Goal: Transaction & Acquisition: Purchase product/service

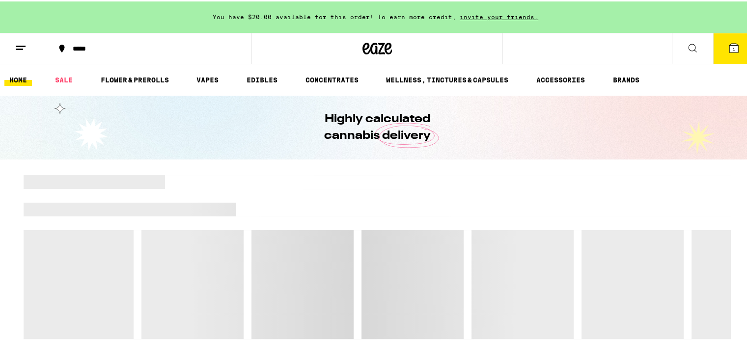
click at [730, 51] on icon at bounding box center [734, 46] width 9 height 9
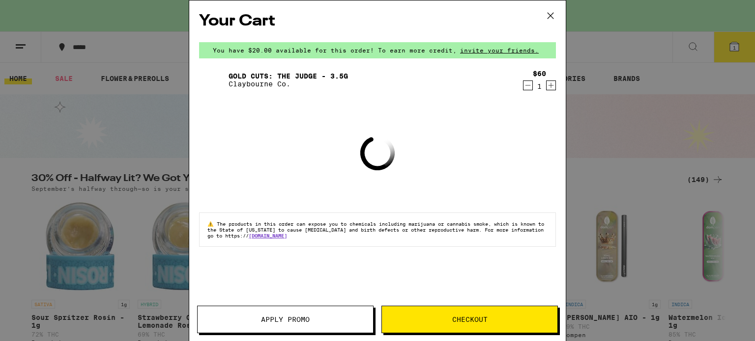
click at [544, 17] on icon at bounding box center [550, 15] width 15 height 15
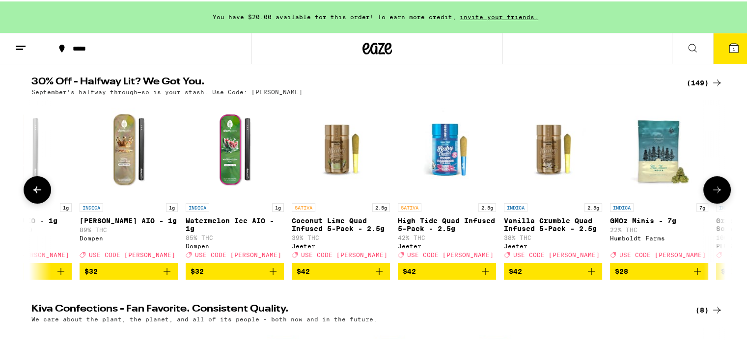
scroll to position [0, 639]
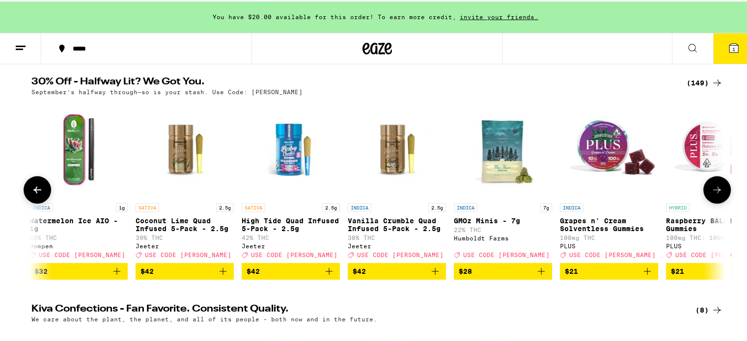
click at [220, 273] on icon "Add to bag" at bounding box center [223, 270] width 12 height 12
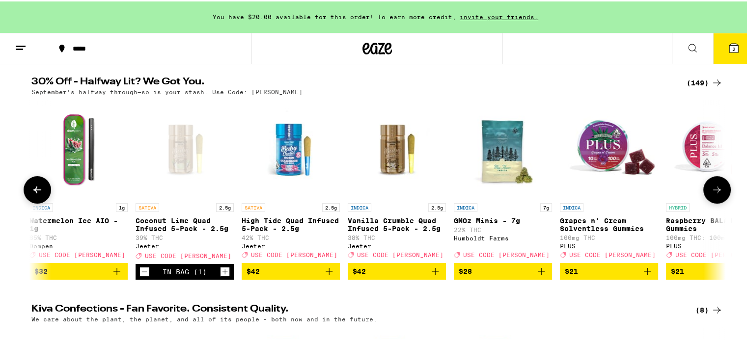
click at [432, 274] on icon "Add to bag" at bounding box center [435, 270] width 7 height 7
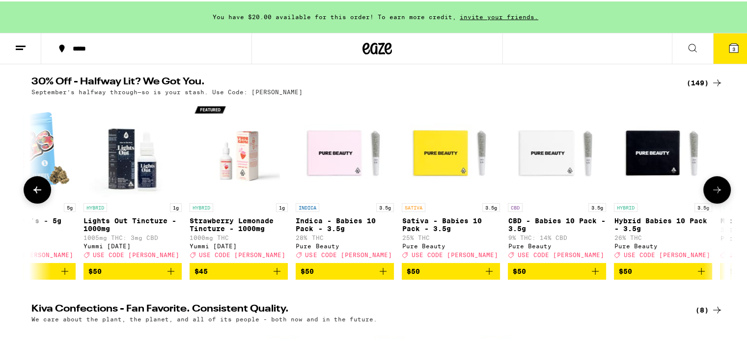
scroll to position [0, 12774]
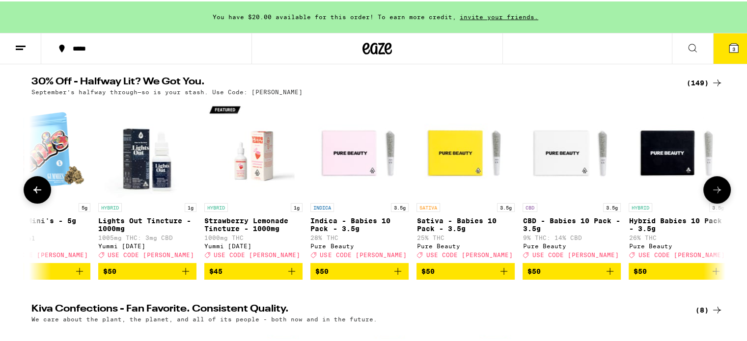
click at [334, 149] on img "Open page for Indica - Babies 10 Pack - 3.5g from Pure Beauty" at bounding box center [360, 148] width 98 height 98
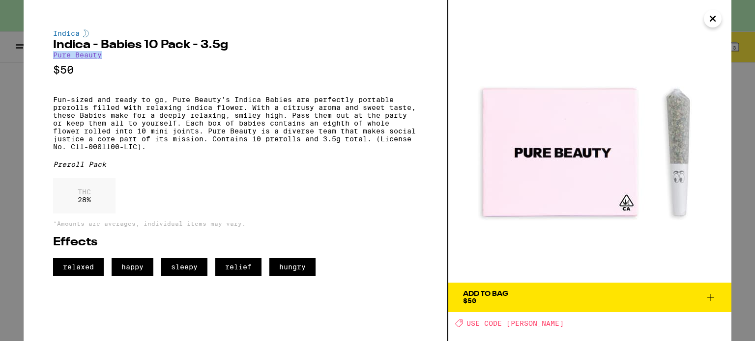
drag, startPoint x: 51, startPoint y: 55, endPoint x: 100, endPoint y: 55, distance: 49.1
click at [100, 55] on div "Indica Indica - Babies 10 Pack - 3.5g Pure Beauty $50 Fun-sized and ready to go…" at bounding box center [236, 170] width 424 height 341
copy link "Pure Beauty"
click at [724, 28] on img at bounding box center [589, 141] width 283 height 283
click at [713, 23] on icon "Close" at bounding box center [713, 18] width 12 height 15
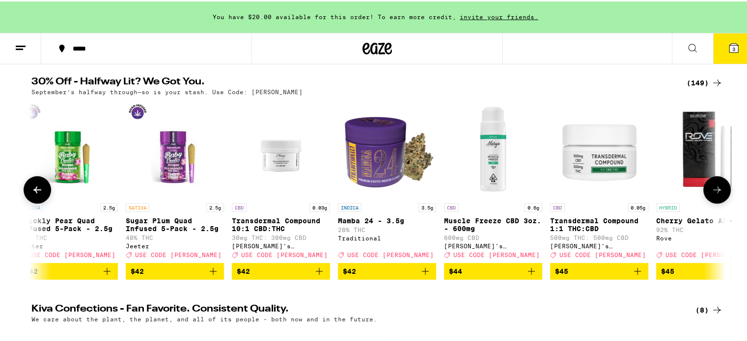
scroll to position [0, 11693]
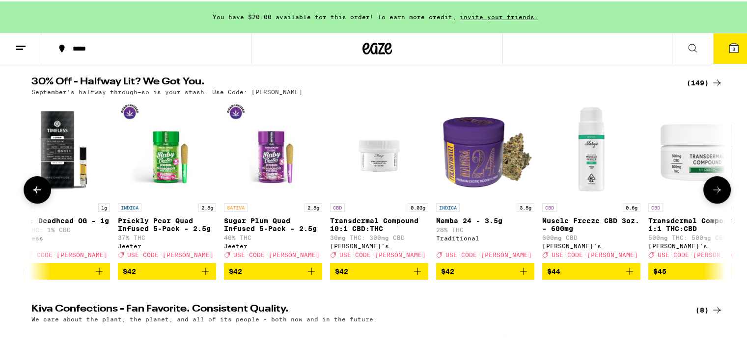
click at [461, 160] on img "Open page for Mamba 24 - 3.5g from Traditional" at bounding box center [485, 148] width 98 height 98
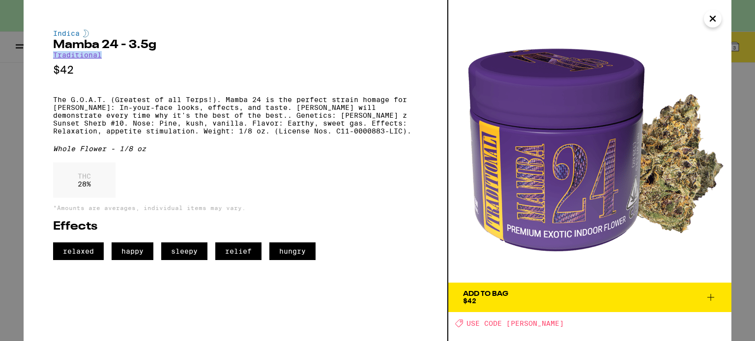
drag, startPoint x: 108, startPoint y: 55, endPoint x: 55, endPoint y: 58, distance: 53.2
click at [55, 58] on div "Indica Mamba 24 - 3.5g Traditional $42 The G.O.A.T. (Greatest of all Terps!). M…" at bounding box center [235, 144] width 365 height 231
copy link "Traditional"
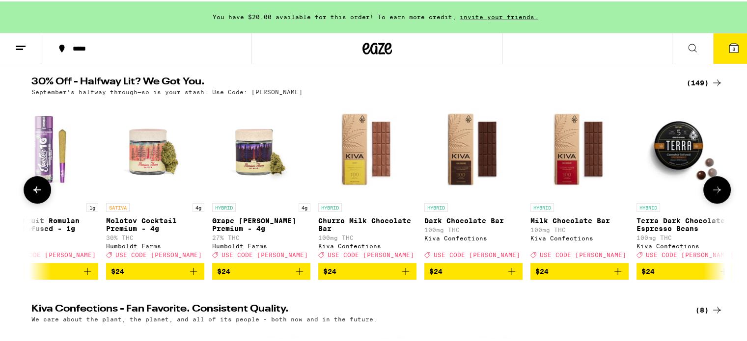
scroll to position [0, 7370]
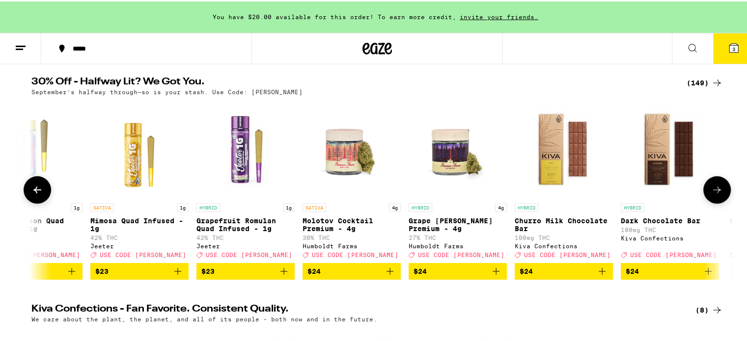
click at [347, 157] on img "Open page for Molotov Cocktail Premium - 4g from Humboldt Farms" at bounding box center [352, 148] width 98 height 98
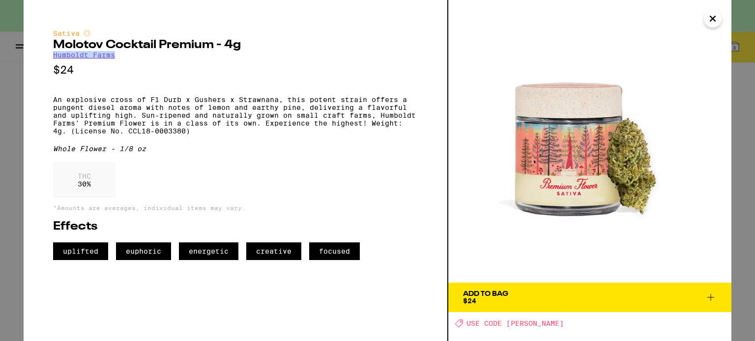
drag, startPoint x: 113, startPoint y: 56, endPoint x: 53, endPoint y: 54, distance: 60.5
click at [53, 54] on div "Sativa Molotov Cocktail Premium - 4g Humboldt Farms $24 An explosive cross of F…" at bounding box center [235, 144] width 365 height 231
click at [711, 18] on icon "Close" at bounding box center [712, 18] width 5 height 5
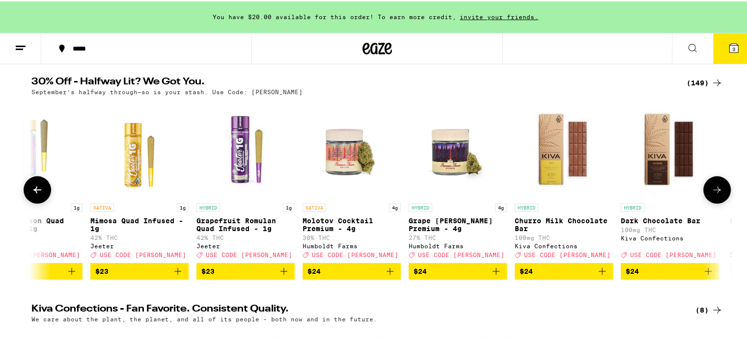
click at [387, 275] on icon "Add to bag" at bounding box center [390, 270] width 12 height 12
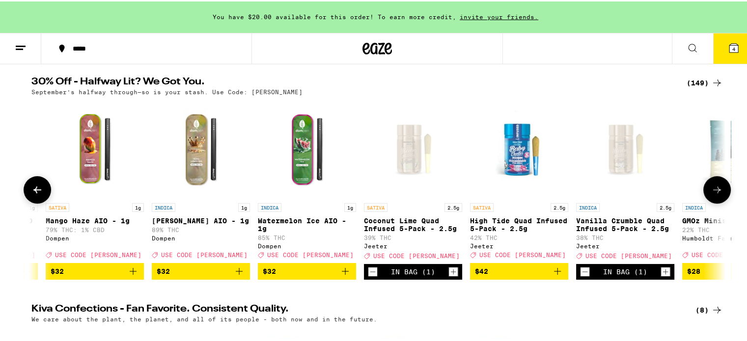
scroll to position [0, 639]
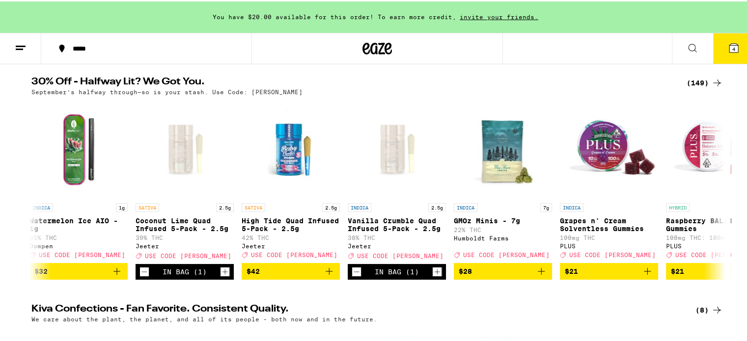
click at [698, 77] on div "(149)" at bounding box center [705, 82] width 36 height 12
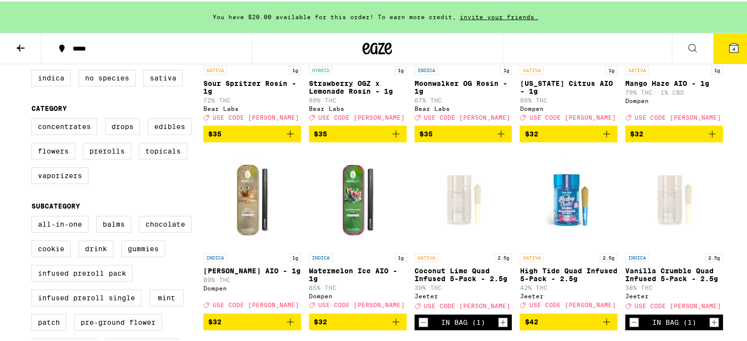
scroll to position [197, 0]
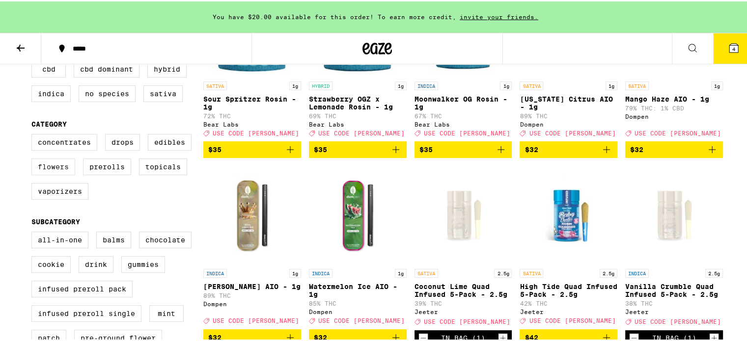
click at [49, 169] on label "Flowers" at bounding box center [53, 165] width 44 height 17
click at [34, 135] on input "Flowers" at bounding box center [33, 134] width 0 height 0
checkbox input "true"
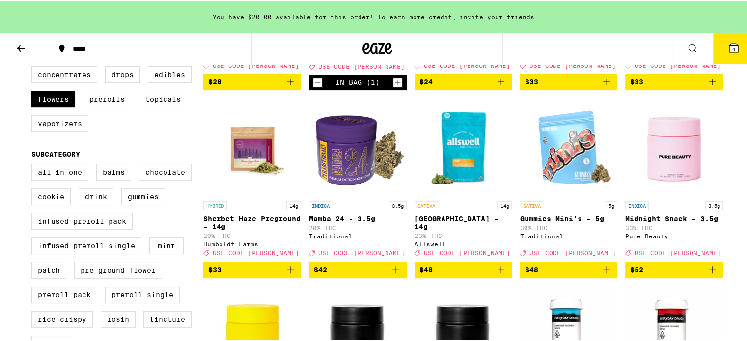
scroll to position [295, 0]
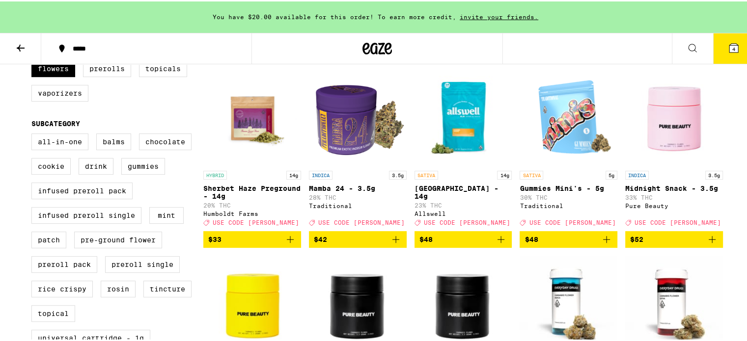
click at [393, 244] on icon "Add to bag" at bounding box center [396, 238] width 12 height 12
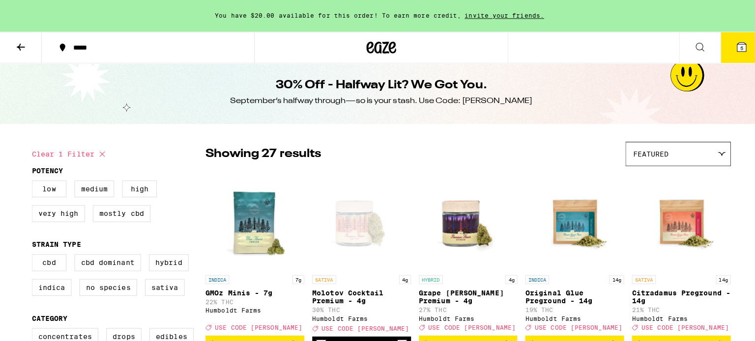
scroll to position [0, 0]
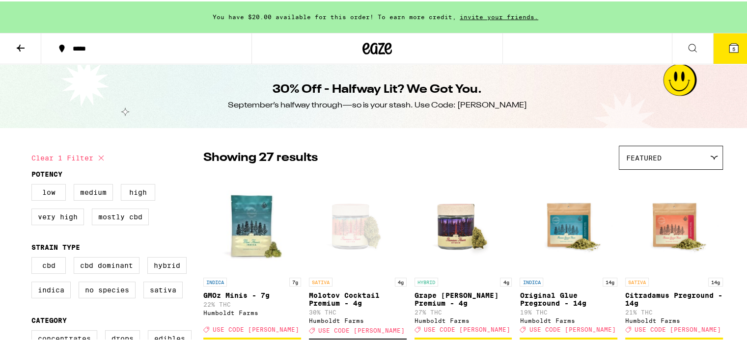
click at [728, 52] on icon at bounding box center [734, 47] width 12 height 12
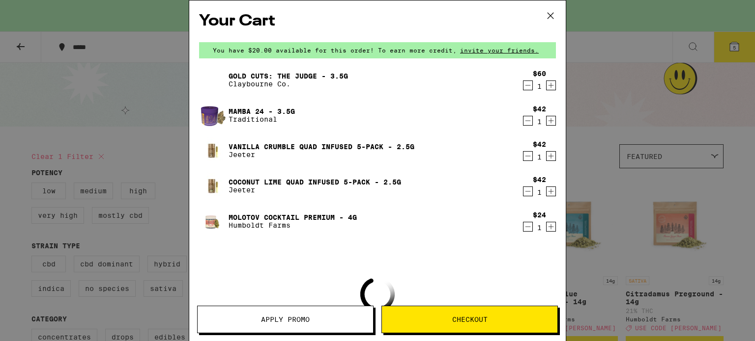
click at [603, 104] on div "Your Cart You have $20.00 available for this order! To earn more credit, invite…" at bounding box center [377, 170] width 755 height 341
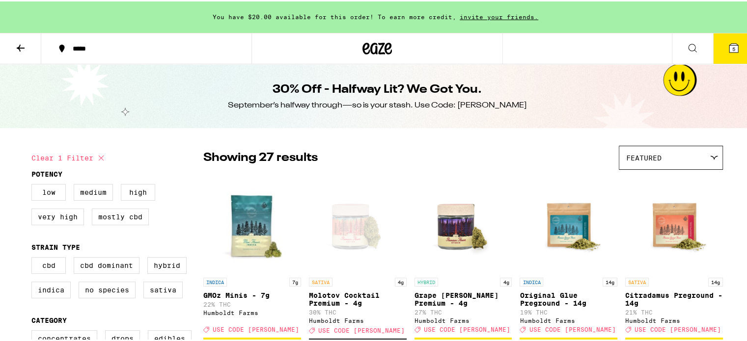
click at [337, 232] on div "Open page for Molotov Cocktail Premium - 4g from Humboldt Farms" at bounding box center [358, 222] width 98 height 98
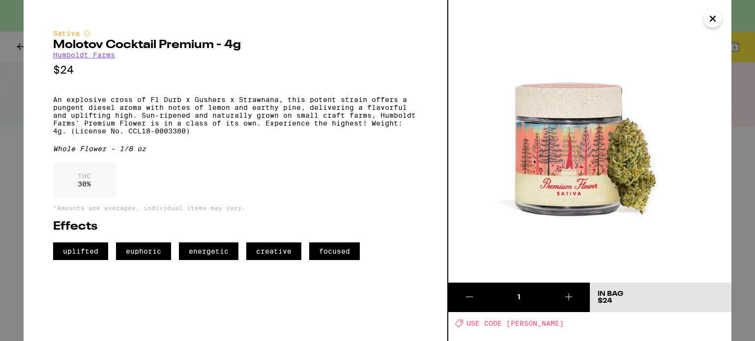
click at [522, 322] on span "USE CODE [PERSON_NAME]" at bounding box center [514, 324] width 97 height 8
copy span "[PERSON_NAME]"
click at [715, 20] on icon "Close" at bounding box center [713, 18] width 12 height 15
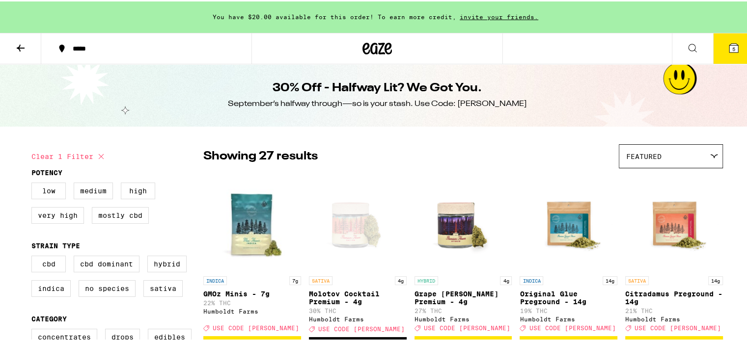
click at [729, 51] on icon at bounding box center [734, 47] width 12 height 12
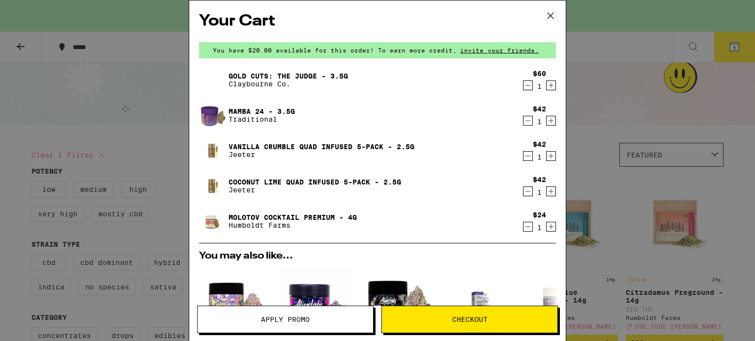
click at [525, 85] on icon "Decrement" at bounding box center [527, 85] width 5 height 0
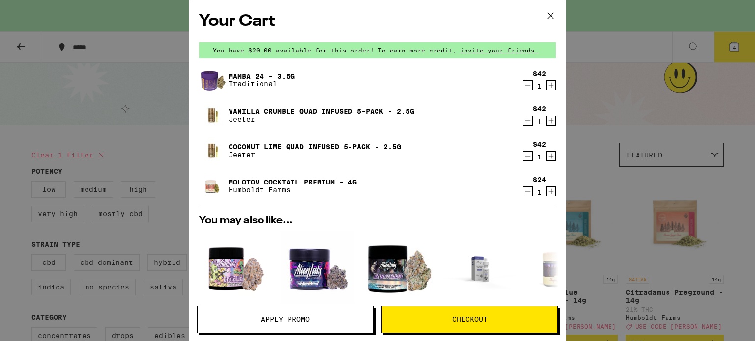
click at [523, 120] on icon "Decrement" at bounding box center [527, 121] width 9 height 12
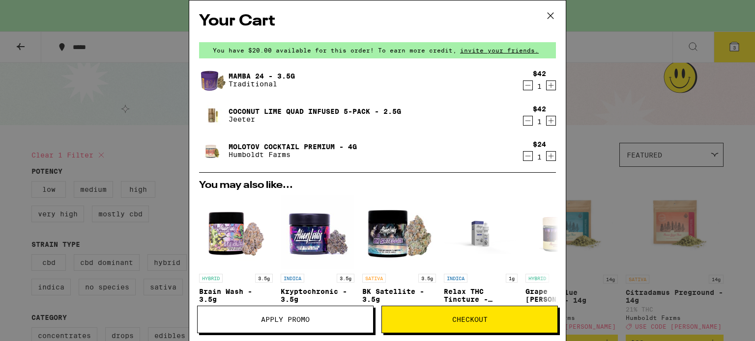
click at [523, 119] on icon "Decrement" at bounding box center [527, 121] width 9 height 12
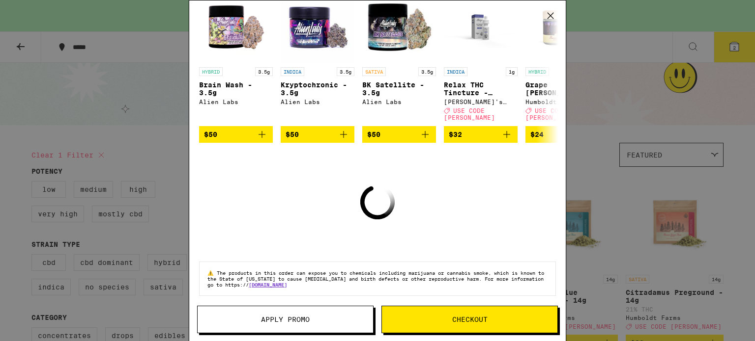
scroll to position [159, 0]
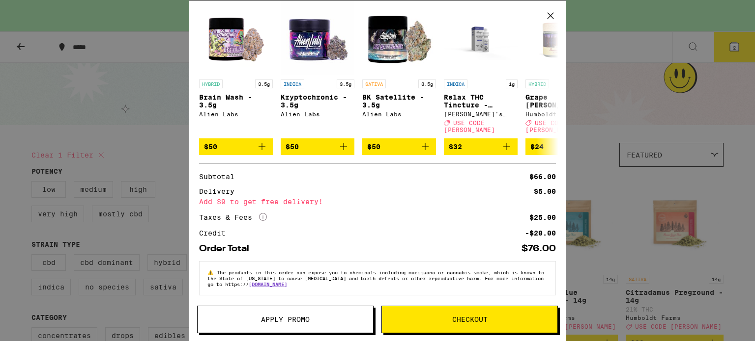
click at [290, 318] on span "Apply Promo" at bounding box center [285, 319] width 49 height 7
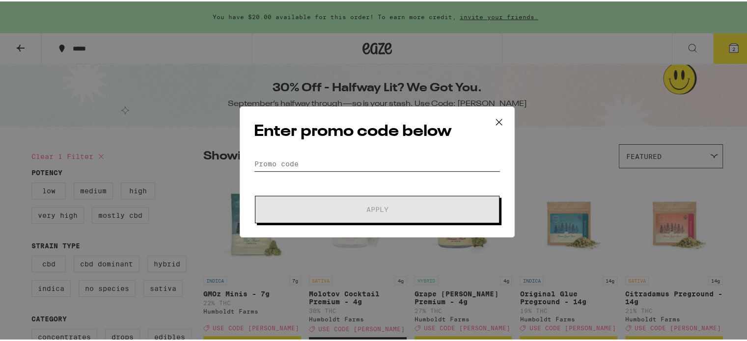
click at [323, 169] on input "Promo Code" at bounding box center [377, 162] width 247 height 15
paste input "[PERSON_NAME]"
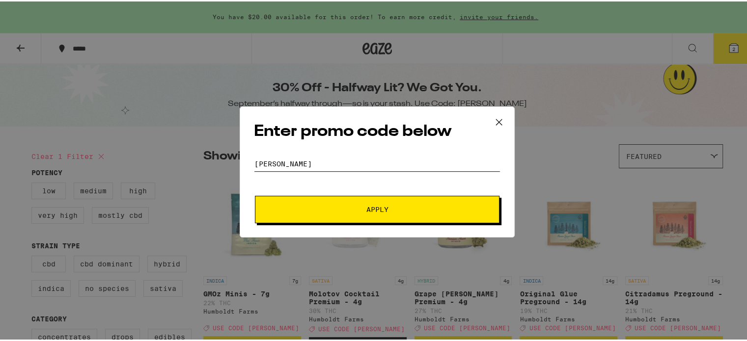
type input "[PERSON_NAME]"
click at [351, 198] on button "Apply" at bounding box center [377, 209] width 245 height 28
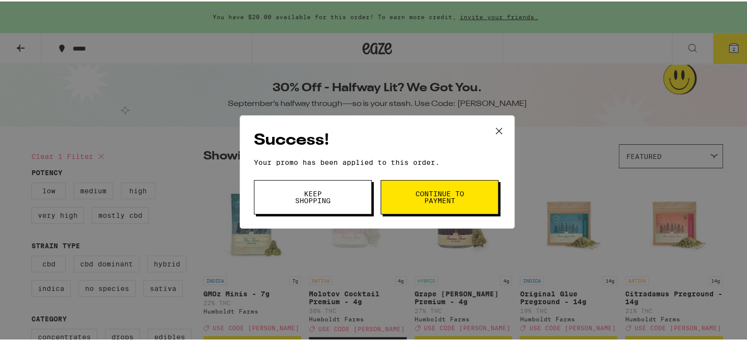
click at [348, 196] on button "Keep Shopping" at bounding box center [313, 196] width 118 height 34
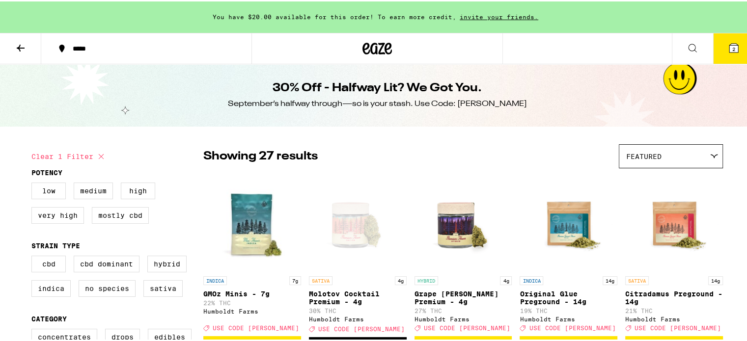
click at [728, 51] on icon at bounding box center [734, 47] width 12 height 12
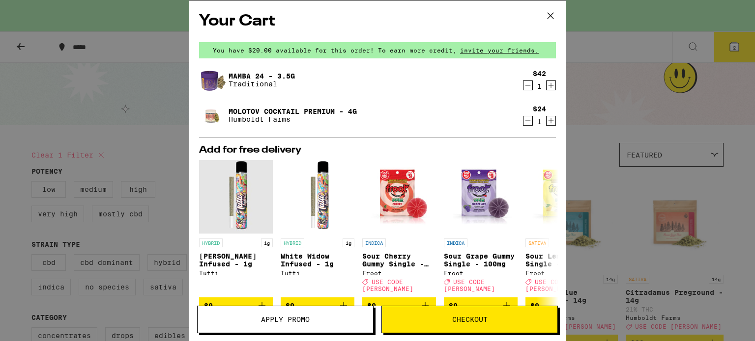
click at [550, 13] on icon at bounding box center [550, 15] width 15 height 15
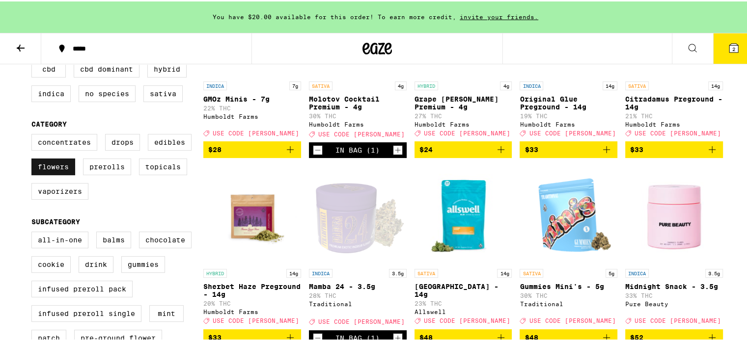
scroll to position [198, 0]
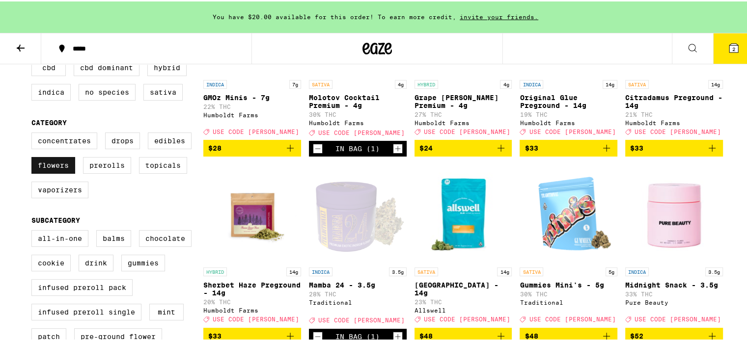
click at [66, 170] on label "Flowers" at bounding box center [53, 164] width 44 height 17
click at [34, 133] on input "Flowers" at bounding box center [33, 133] width 0 height 0
checkbox input "false"
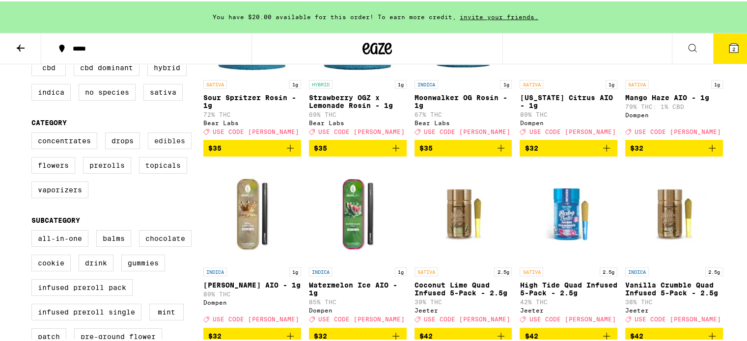
click at [165, 145] on label "Edibles" at bounding box center [170, 139] width 44 height 17
click at [34, 133] on input "Edibles" at bounding box center [33, 133] width 0 height 0
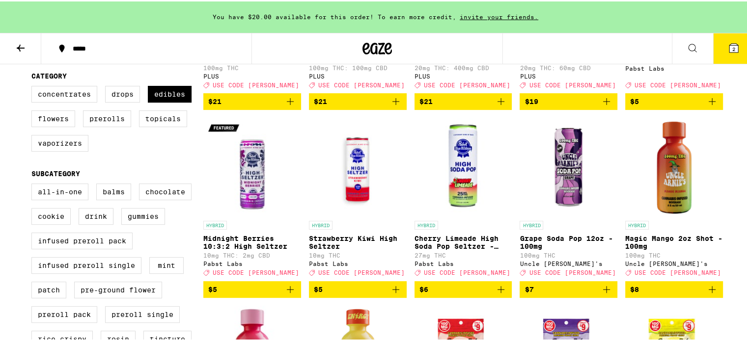
scroll to position [246, 0]
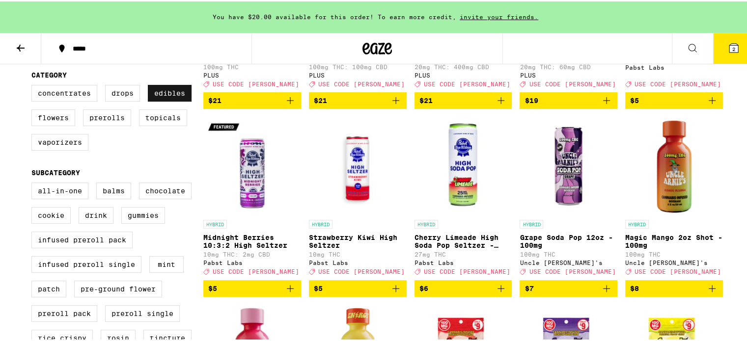
click at [161, 98] on label "Edibles" at bounding box center [170, 92] width 44 height 17
click at [34, 85] on input "Edibles" at bounding box center [33, 85] width 0 height 0
checkbox input "false"
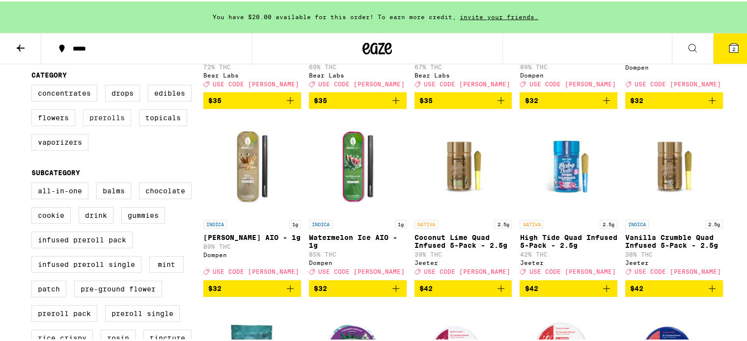
click at [106, 125] on label "Prerolls" at bounding box center [107, 116] width 48 height 17
click at [34, 85] on input "Prerolls" at bounding box center [33, 85] width 0 height 0
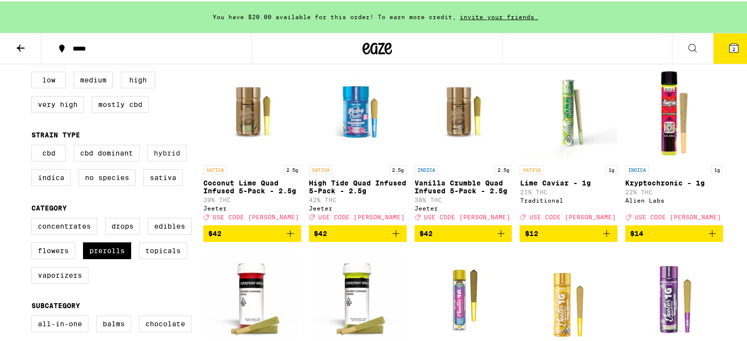
scroll to position [98, 0]
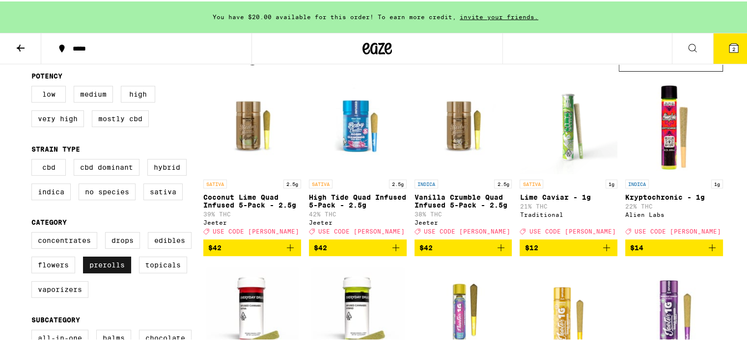
click at [116, 267] on label "Prerolls" at bounding box center [107, 263] width 48 height 17
click at [34, 233] on input "Prerolls" at bounding box center [33, 232] width 0 height 0
checkbox input "false"
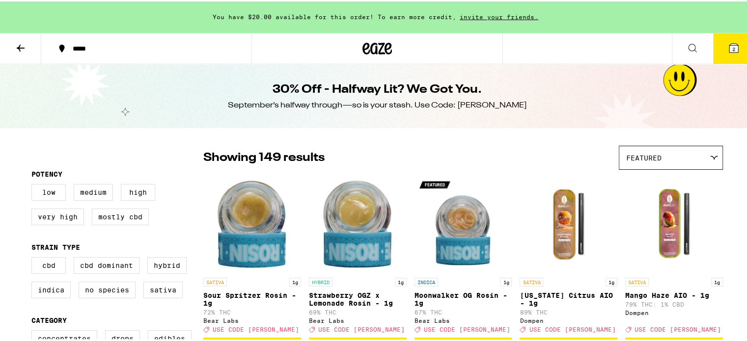
click at [699, 165] on div "Featured" at bounding box center [671, 156] width 103 height 23
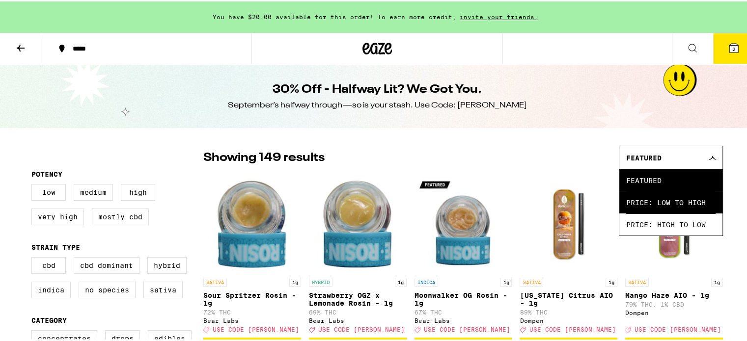
click at [684, 203] on span "Price: Low to High" at bounding box center [670, 201] width 89 height 22
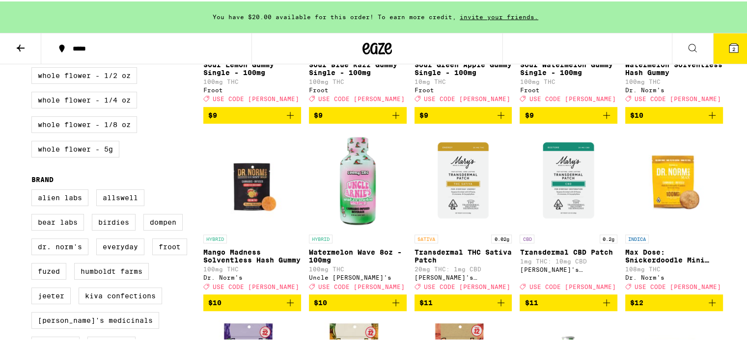
scroll to position [639, 0]
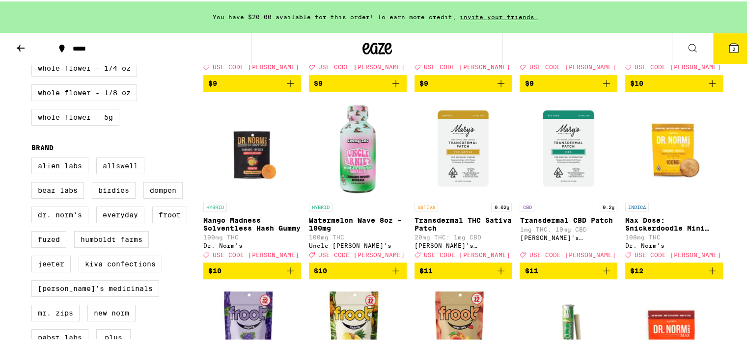
click at [499, 276] on icon "Add to bag" at bounding box center [501, 270] width 12 height 12
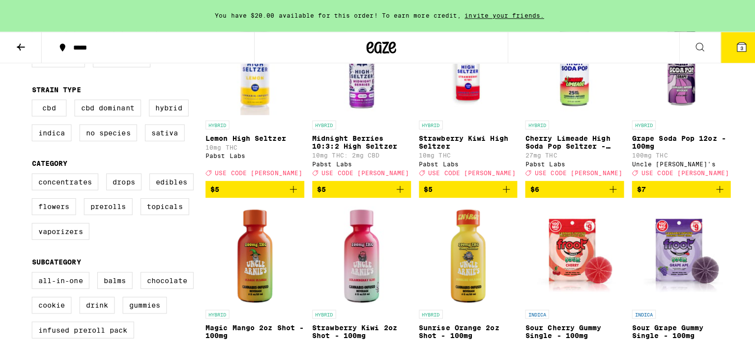
scroll to position [0, 0]
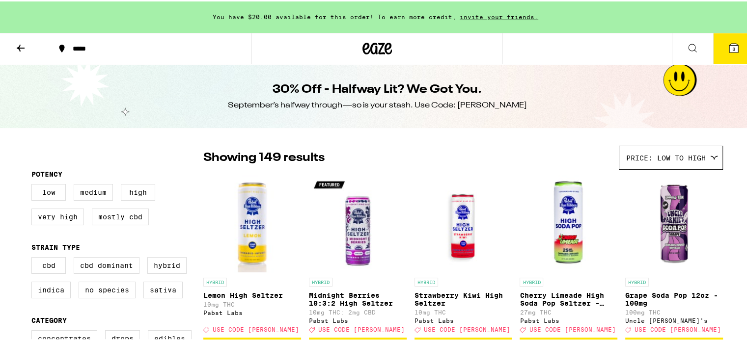
click at [719, 49] on button "3" at bounding box center [733, 47] width 41 height 30
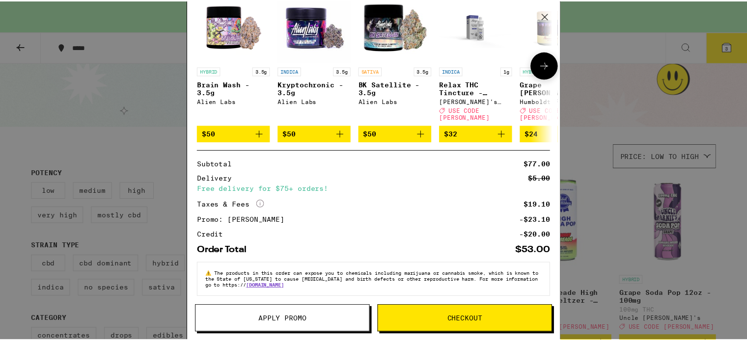
scroll to position [209, 0]
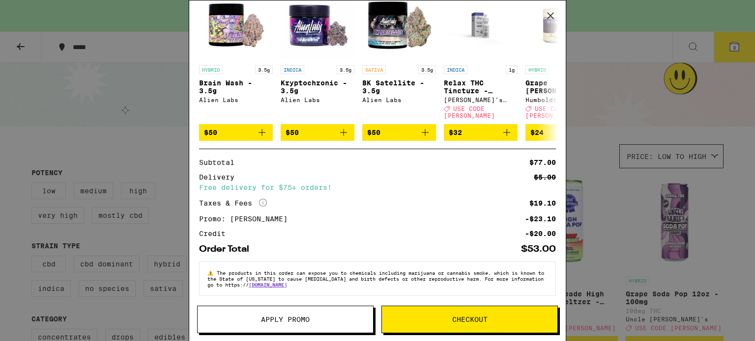
click at [452, 323] on span "Checkout" at bounding box center [469, 319] width 35 height 7
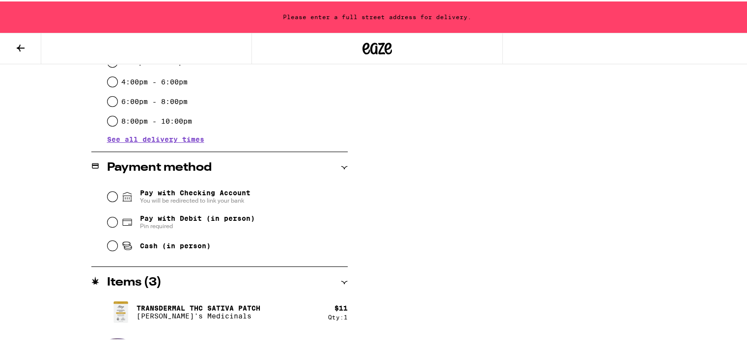
scroll to position [344, 0]
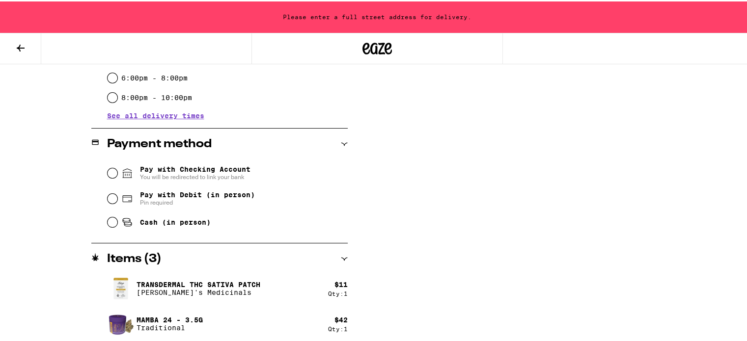
click at [171, 197] on span "Pay with Debit (in person)" at bounding box center [197, 194] width 115 height 8
click at [117, 197] on input "Pay with Debit (in person) Pin required" at bounding box center [113, 198] width 10 height 10
radio input "true"
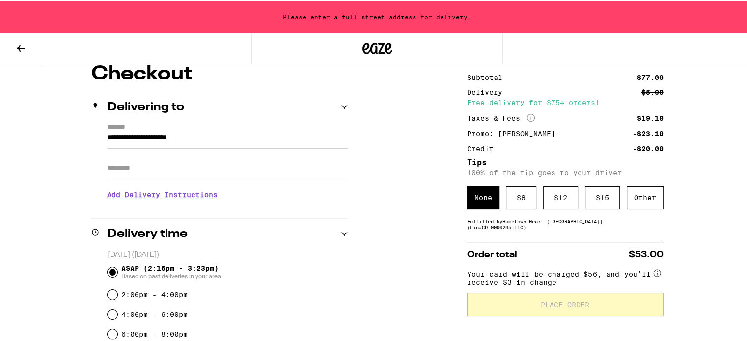
scroll to position [0, 0]
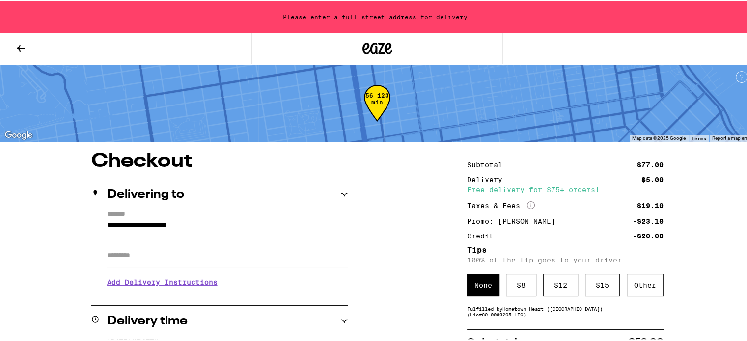
click at [247, 225] on input "**********" at bounding box center [227, 226] width 241 height 17
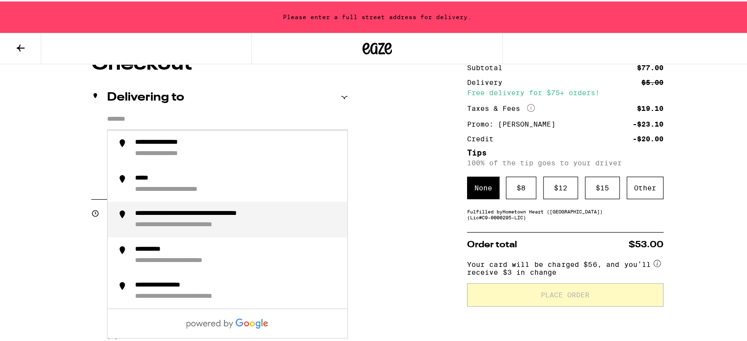
scroll to position [98, 0]
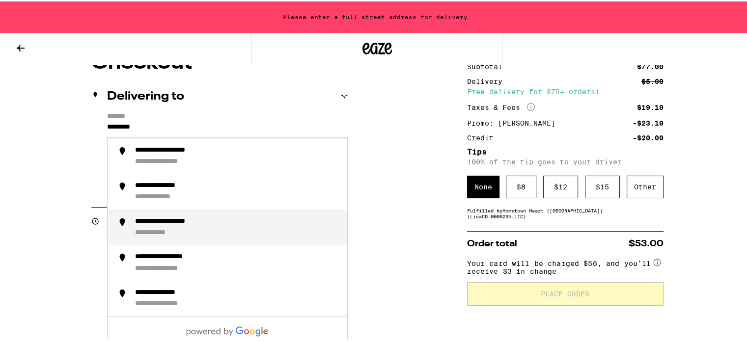
click at [224, 222] on div "**********" at bounding box center [237, 226] width 204 height 20
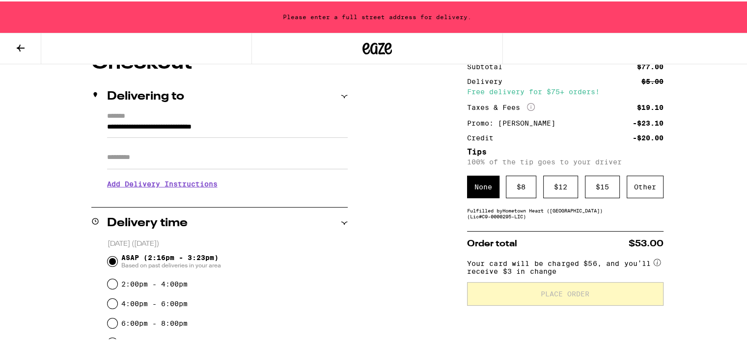
click at [210, 156] on body "**********" at bounding box center [377, 264] width 755 height 724
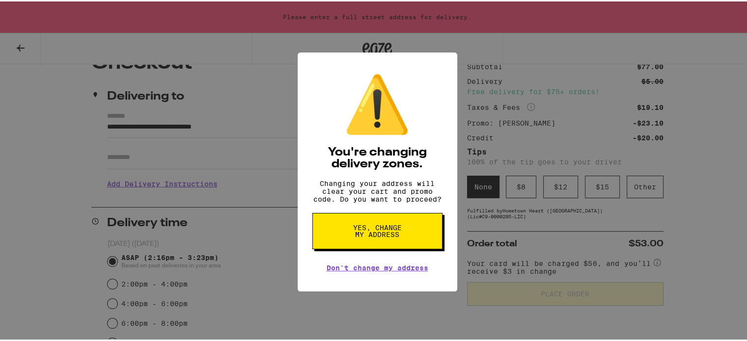
click at [371, 237] on span "Yes, change my address" at bounding box center [377, 230] width 51 height 14
type input "**********"
radio input "false"
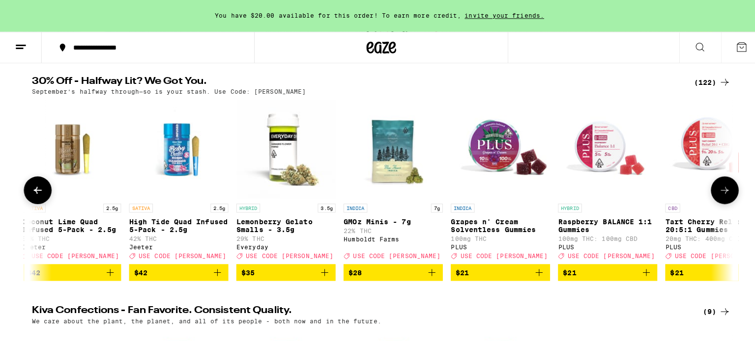
scroll to position [0, 442]
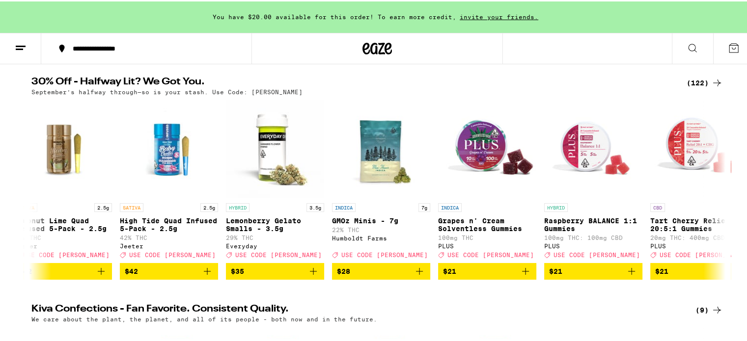
click at [728, 46] on icon at bounding box center [734, 47] width 12 height 12
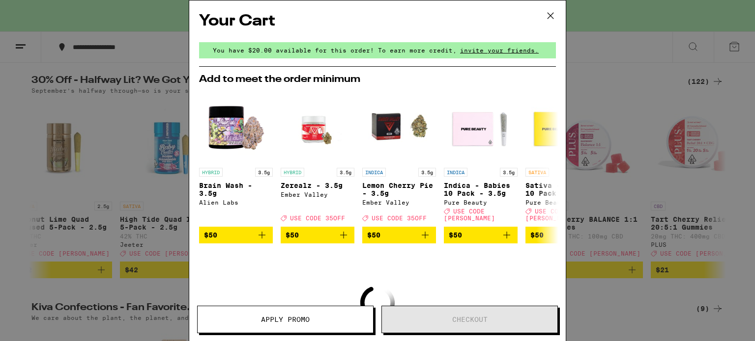
click at [554, 15] on icon at bounding box center [550, 15] width 15 height 15
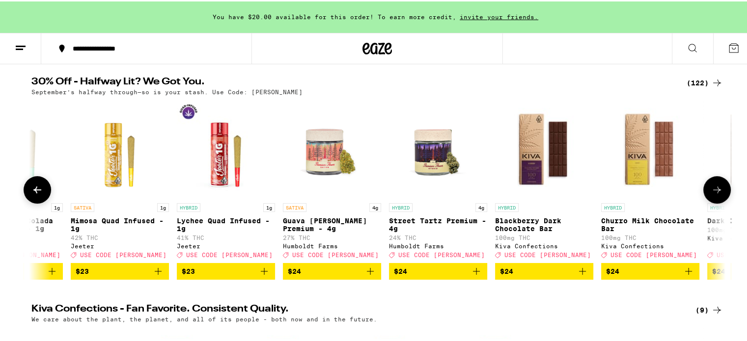
scroll to position [0, 6338]
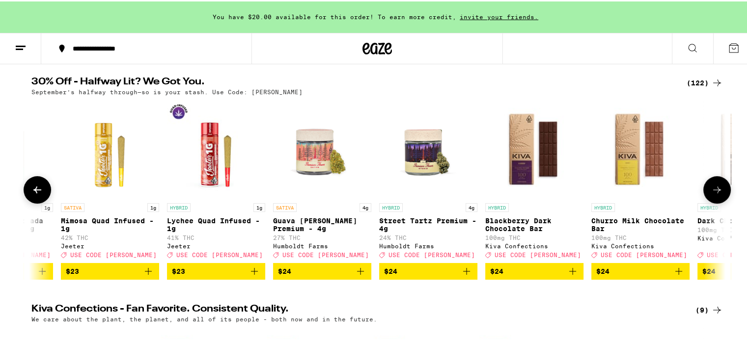
click at [356, 276] on icon "Add to bag" at bounding box center [361, 270] width 12 height 12
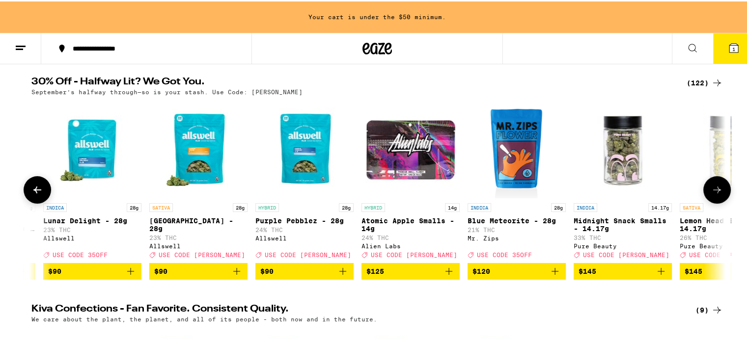
scroll to position [0, 12255]
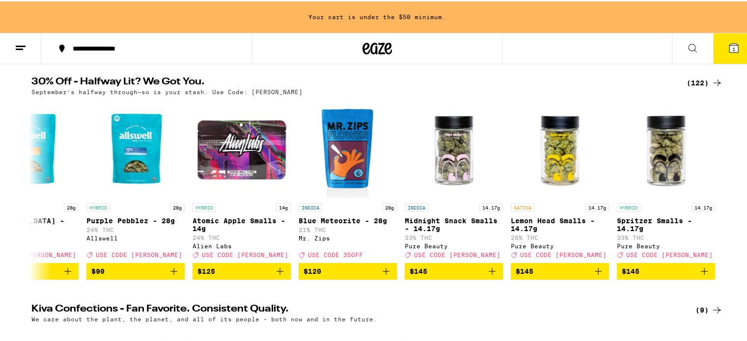
click at [700, 82] on div "(122)" at bounding box center [705, 82] width 36 height 12
click at [689, 80] on div "(122)" at bounding box center [705, 82] width 36 height 12
click at [696, 83] on div "(122)" at bounding box center [705, 82] width 36 height 12
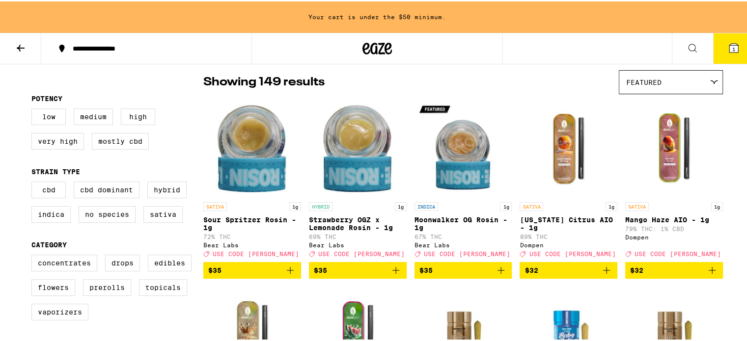
scroll to position [197, 0]
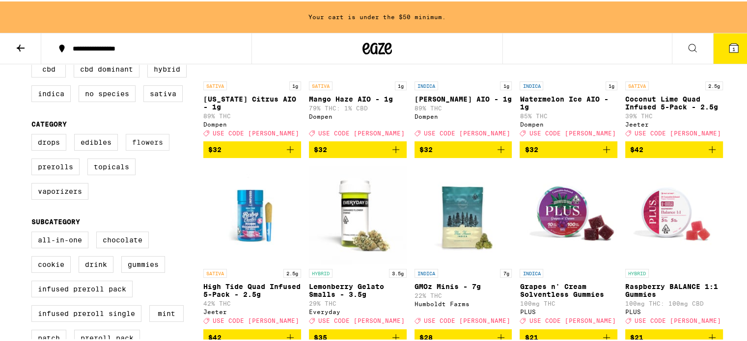
click at [141, 147] on label "Flowers" at bounding box center [148, 141] width 44 height 17
click at [34, 135] on input "Flowers" at bounding box center [33, 134] width 0 height 0
checkbox input "true"
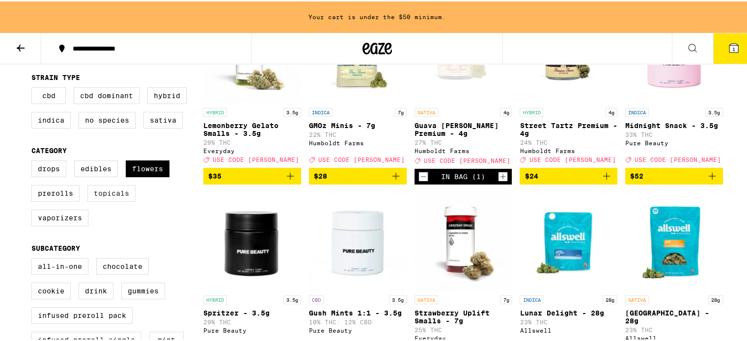
scroll to position [147, 0]
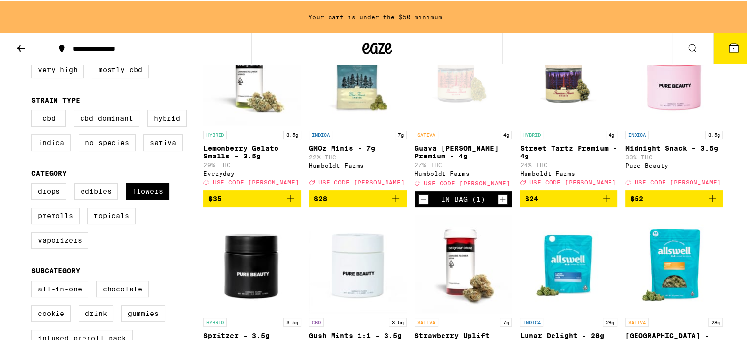
click at [59, 144] on label "Indica" at bounding box center [50, 141] width 39 height 17
click at [34, 111] on input "Indica" at bounding box center [33, 110] width 0 height 0
checkbox input "true"
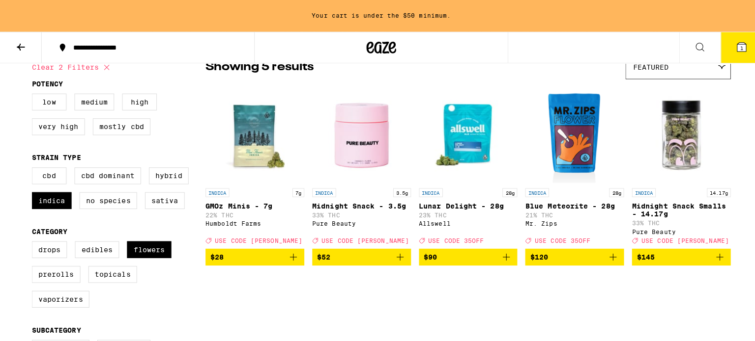
scroll to position [98, 0]
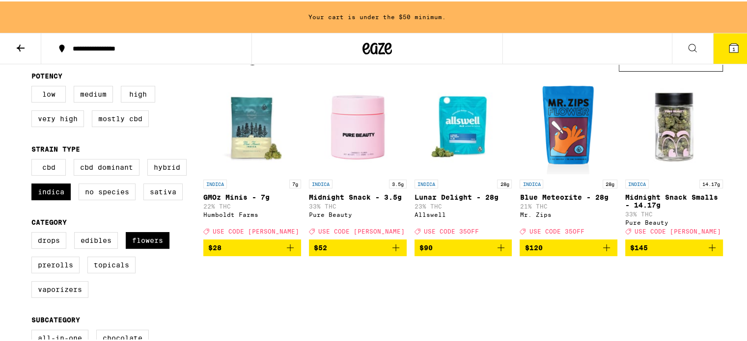
click at [241, 134] on img "Open page for GMOz Minis - 7g from Humboldt Farms" at bounding box center [252, 124] width 98 height 98
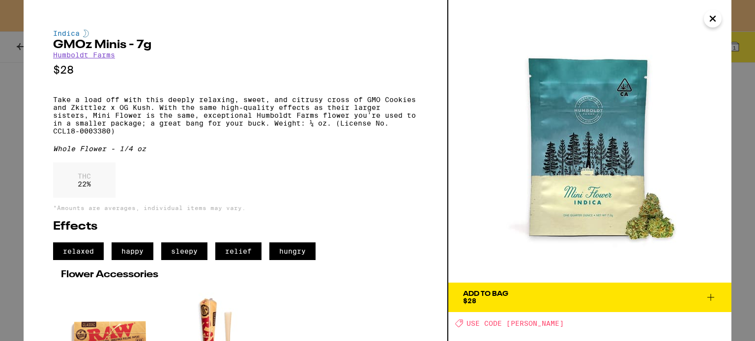
click at [502, 294] on div "Add To Bag" at bounding box center [485, 294] width 45 height 7
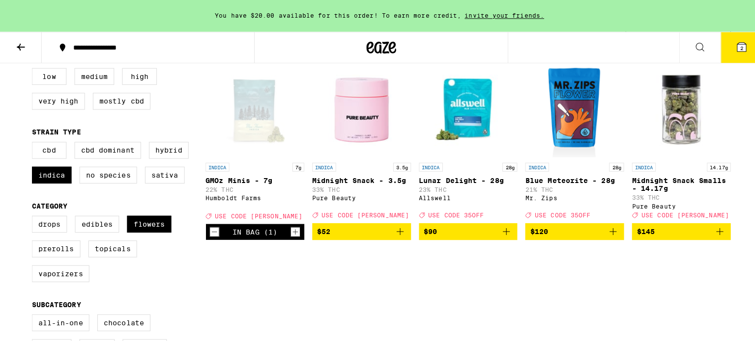
scroll to position [98, 0]
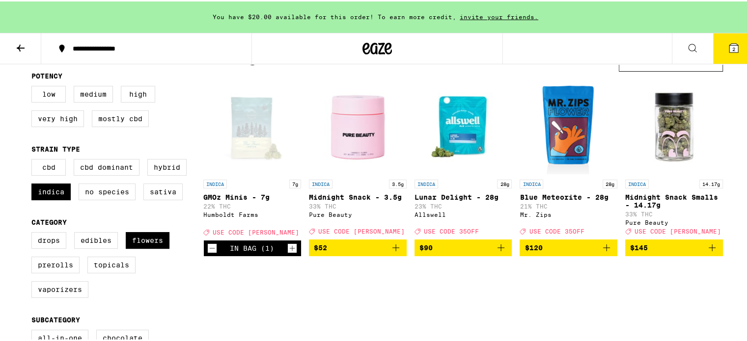
click at [247, 129] on div "Open page for GMOz Minis - 7g from Humboldt Farms" at bounding box center [252, 124] width 98 height 98
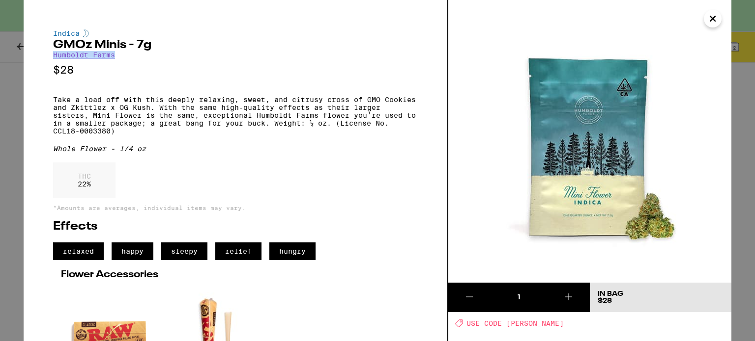
drag, startPoint x: 51, startPoint y: 59, endPoint x: 129, endPoint y: 57, distance: 77.7
click at [129, 57] on div "Indica GMOz Minis - 7g Humboldt Farms $28 Take a load off with this deeply rela…" at bounding box center [236, 170] width 424 height 341
drag, startPoint x: 53, startPoint y: 44, endPoint x: 126, endPoint y: 55, distance: 73.9
click at [126, 55] on div "Indica GMOz Minis - 7g Humboldt Farms $28 Take a load off with this deeply rela…" at bounding box center [236, 170] width 424 height 341
copy div "GMOz Minis - 7g Humboldt Farms"
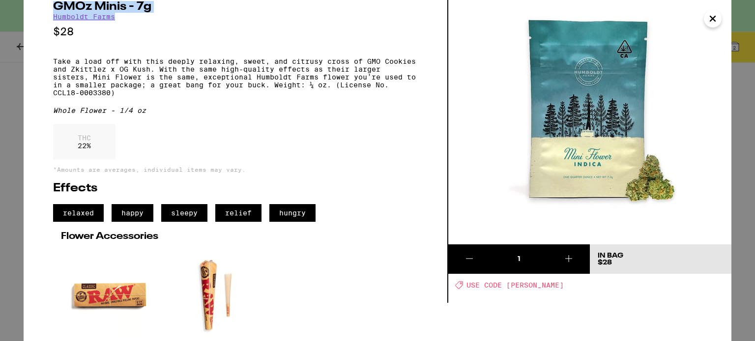
scroll to position [98, 0]
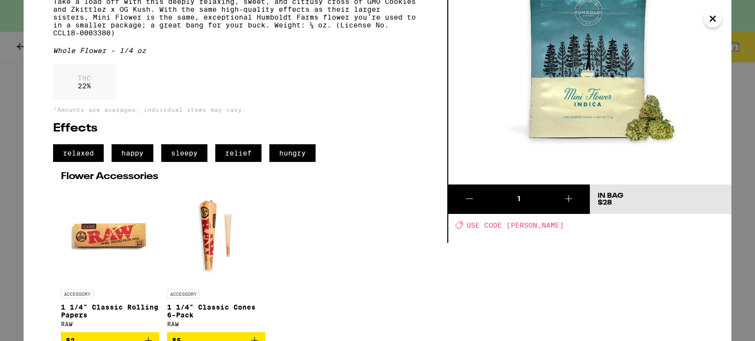
click at [515, 228] on span "USE CODE [PERSON_NAME]" at bounding box center [514, 226] width 97 height 8
copy span "[PERSON_NAME]"
click at [714, 21] on icon "Close" at bounding box center [712, 18] width 5 height 5
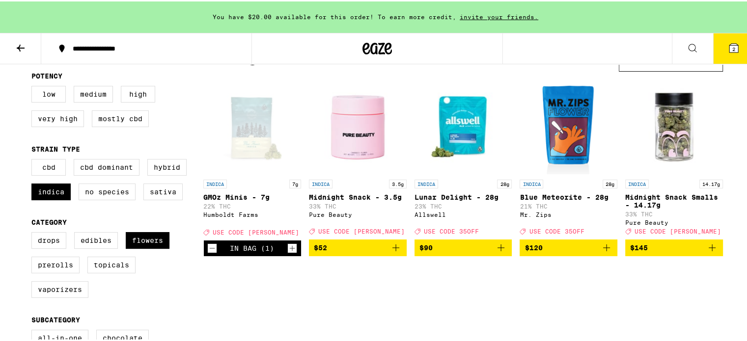
click at [733, 49] on span "2" at bounding box center [734, 48] width 3 height 6
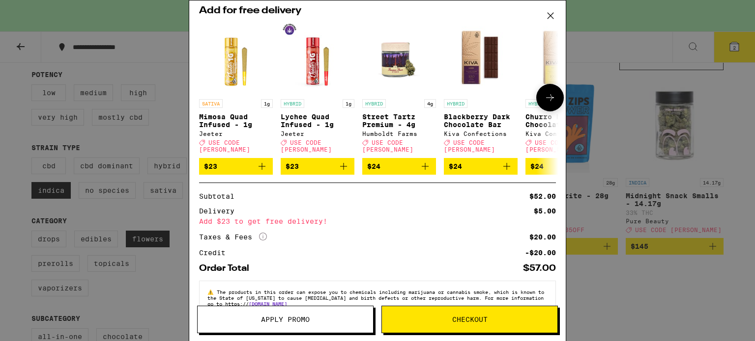
scroll to position [159, 0]
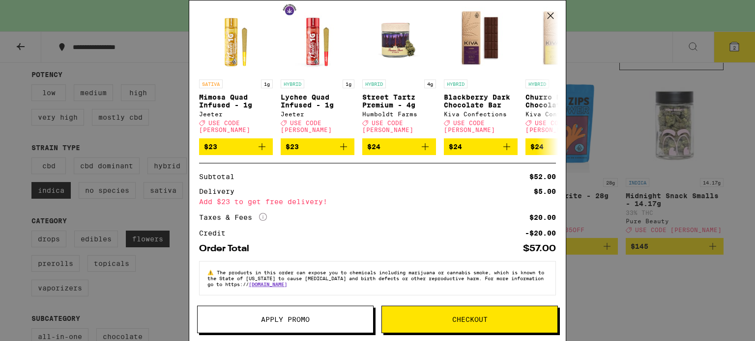
click at [281, 326] on button "Apply Promo" at bounding box center [285, 320] width 176 height 28
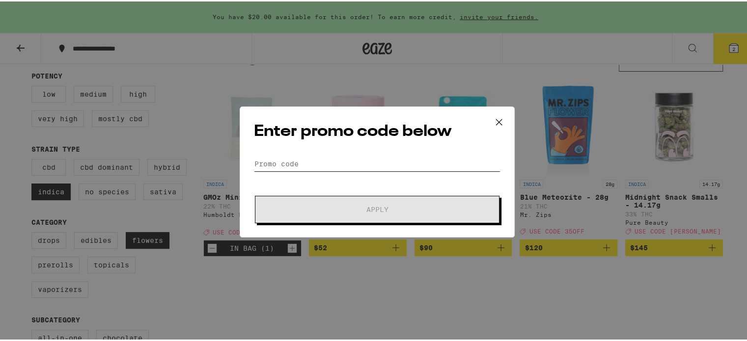
paste input "[PERSON_NAME]"
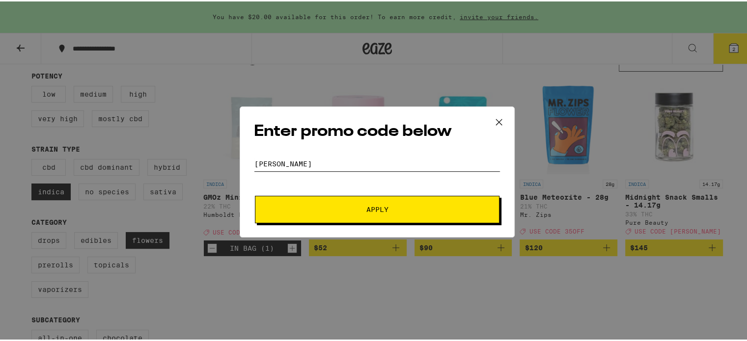
type input "[PERSON_NAME]"
click at [336, 212] on button "Apply" at bounding box center [377, 209] width 245 height 28
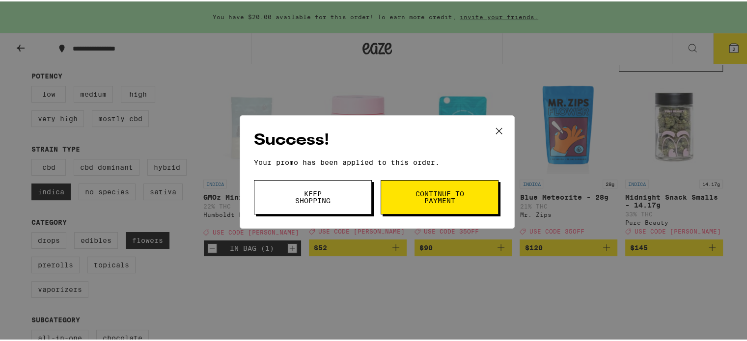
click at [346, 206] on button "Keep Shopping" at bounding box center [313, 196] width 118 height 34
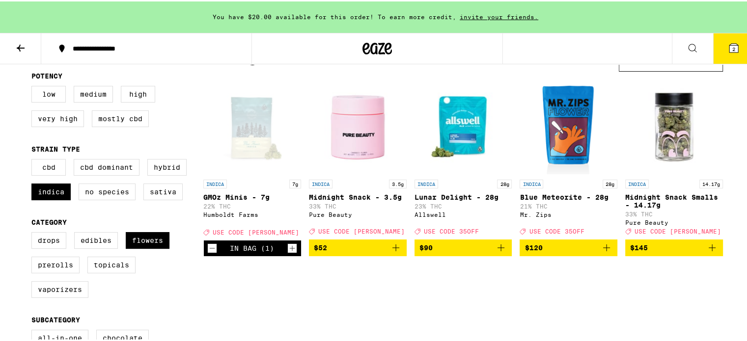
click at [730, 48] on icon at bounding box center [734, 46] width 9 height 9
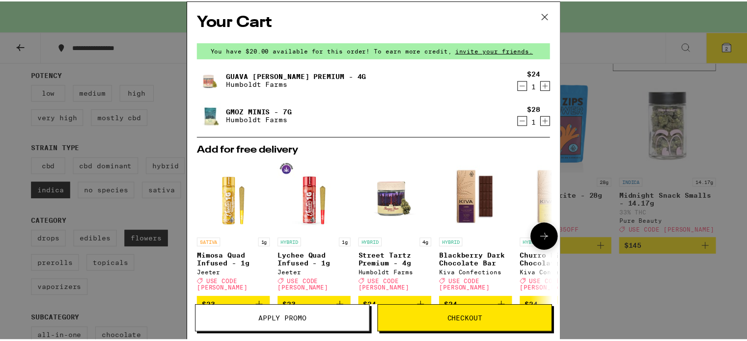
scroll to position [173, 0]
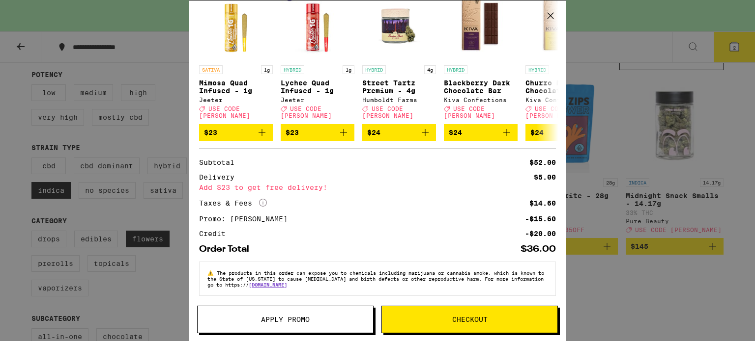
click at [551, 15] on icon at bounding box center [550, 15] width 15 height 15
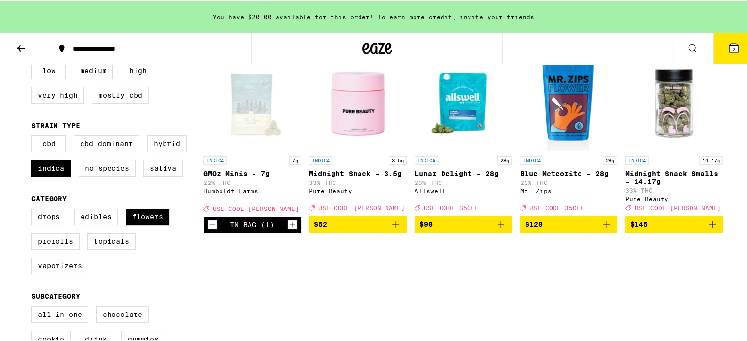
scroll to position [147, 0]
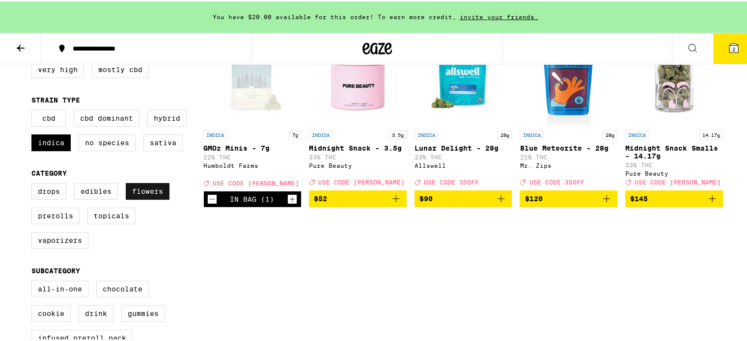
click at [142, 194] on label "Flowers" at bounding box center [148, 190] width 44 height 17
click at [34, 184] on input "Flowers" at bounding box center [33, 183] width 0 height 0
checkbox input "false"
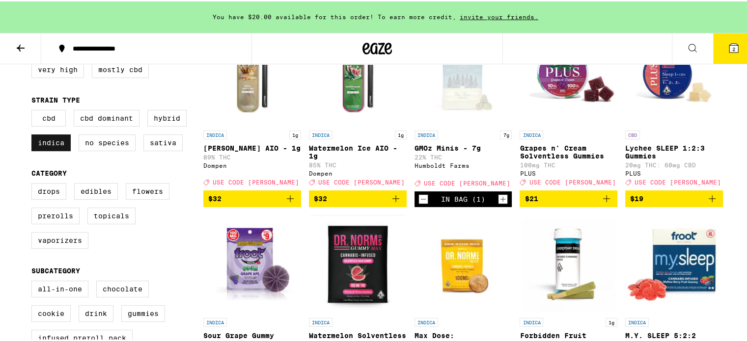
click at [51, 149] on label "Indica" at bounding box center [50, 141] width 39 height 17
click at [34, 111] on input "Indica" at bounding box center [33, 110] width 0 height 0
checkbox input "false"
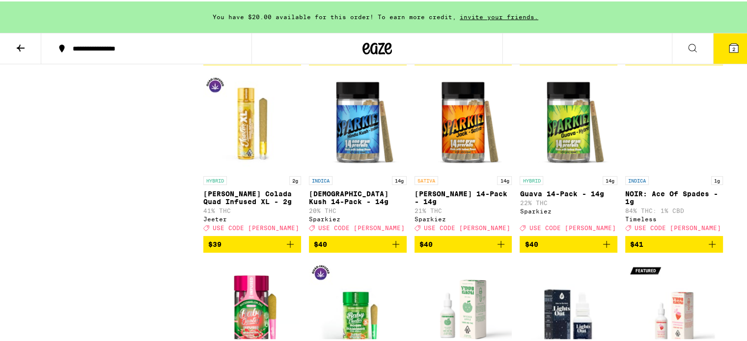
scroll to position [3587, 0]
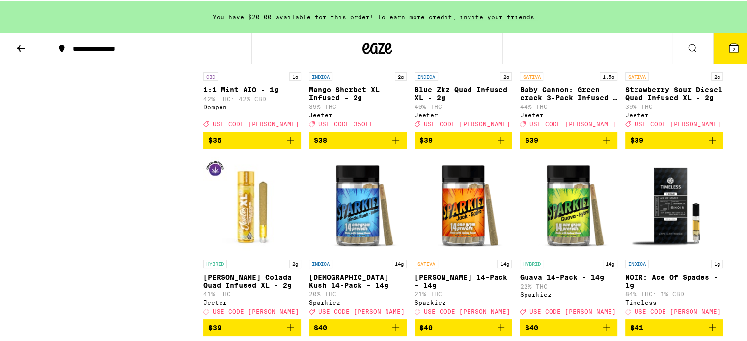
click at [15, 51] on icon at bounding box center [21, 47] width 12 height 12
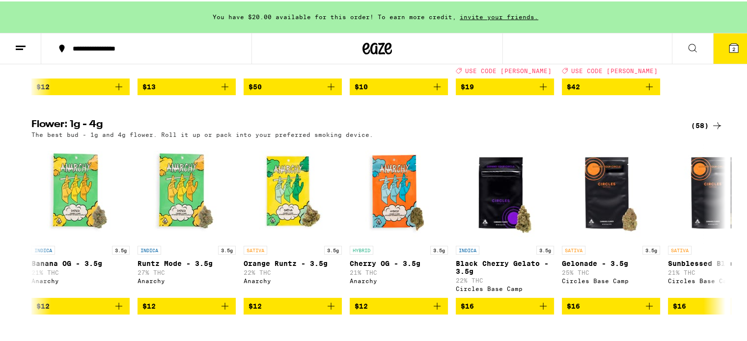
scroll to position [4224, 0]
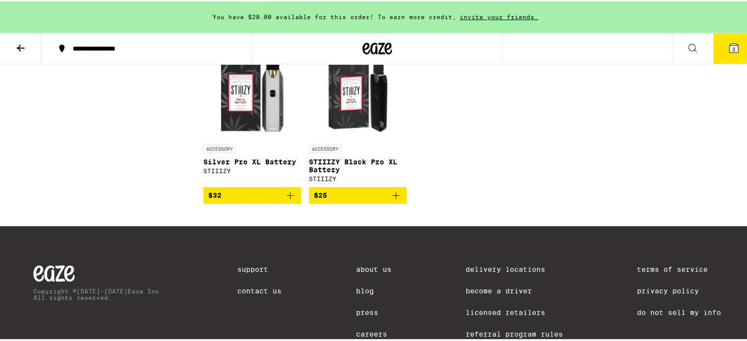
scroll to position [1252, 0]
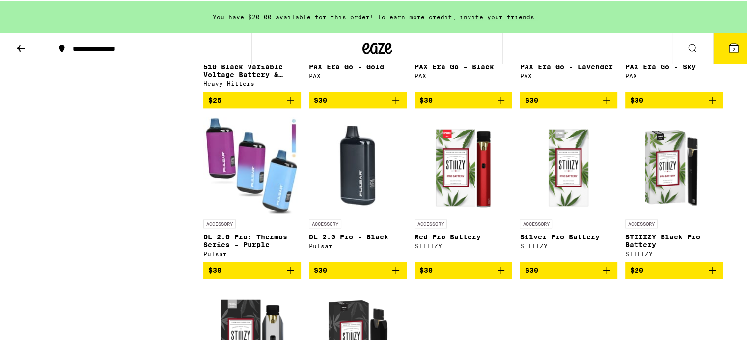
click at [259, 192] on img "Open page for DL 2.0 Pro: Thermos Series - Purple from Pulsar" at bounding box center [252, 164] width 98 height 98
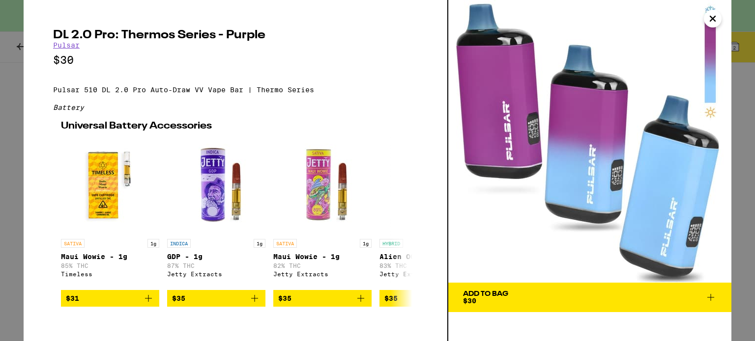
click at [716, 19] on icon "Close" at bounding box center [713, 18] width 12 height 15
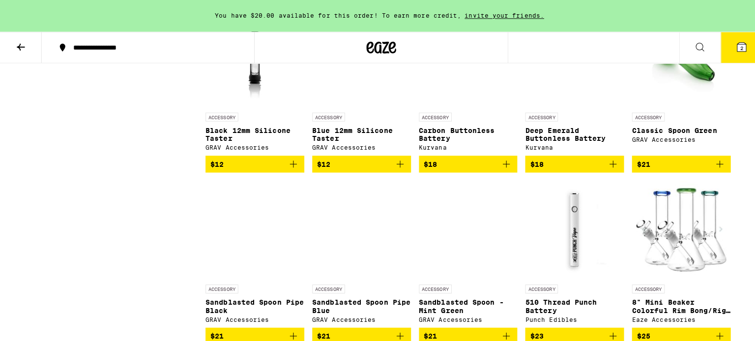
scroll to position [810, 0]
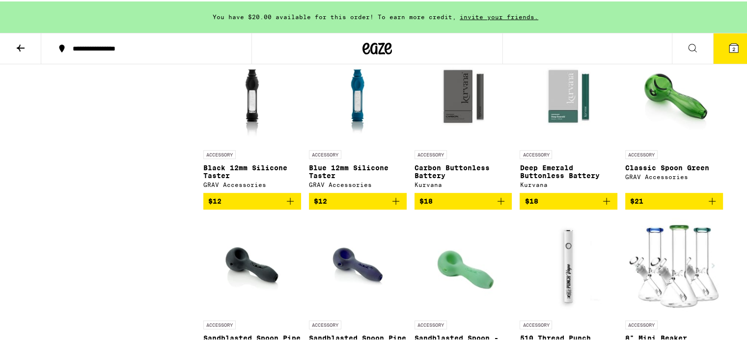
click at [668, 261] on img at bounding box center [674, 265] width 98 height 98
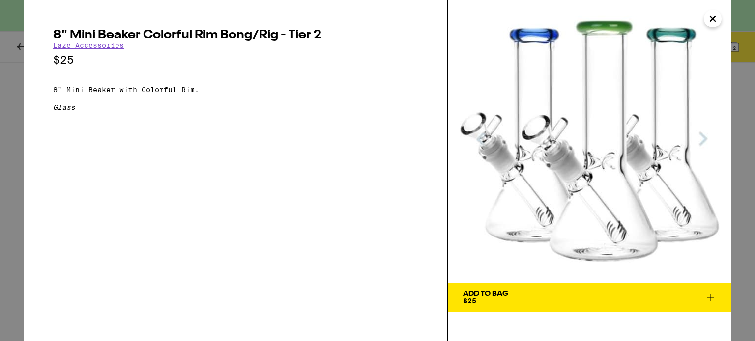
click at [715, 20] on icon "Close" at bounding box center [713, 18] width 12 height 15
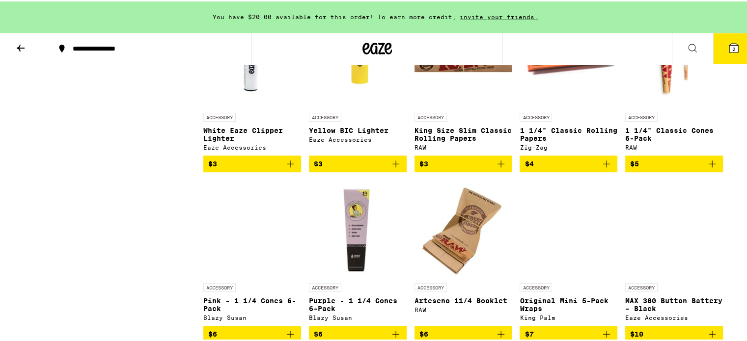
scroll to position [555, 0]
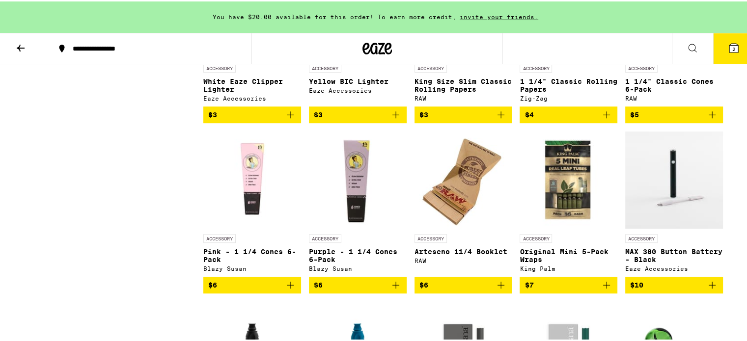
click at [572, 188] on img "Open page for Original Mini 5-Pack Wraps from King Palm" at bounding box center [569, 179] width 98 height 98
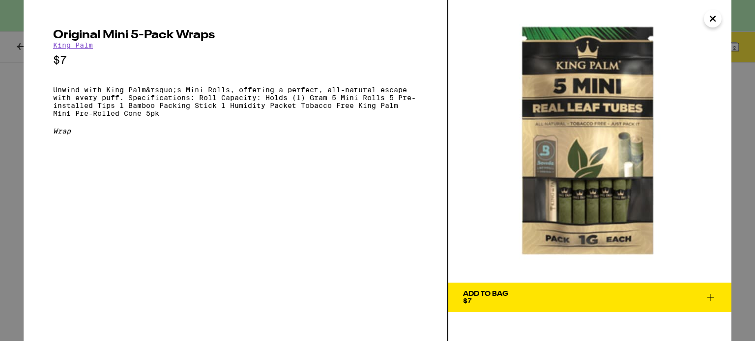
click at [713, 17] on icon "Close" at bounding box center [713, 18] width 12 height 15
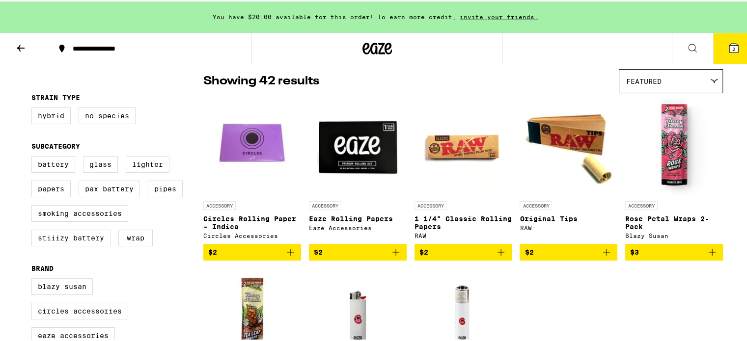
scroll to position [98, 0]
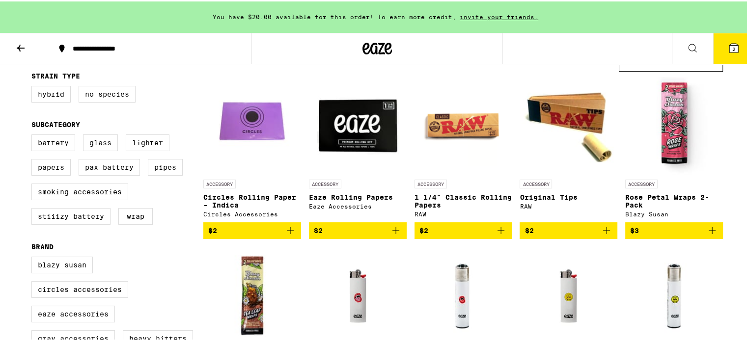
click at [500, 229] on icon "Add to bag" at bounding box center [501, 230] width 12 height 12
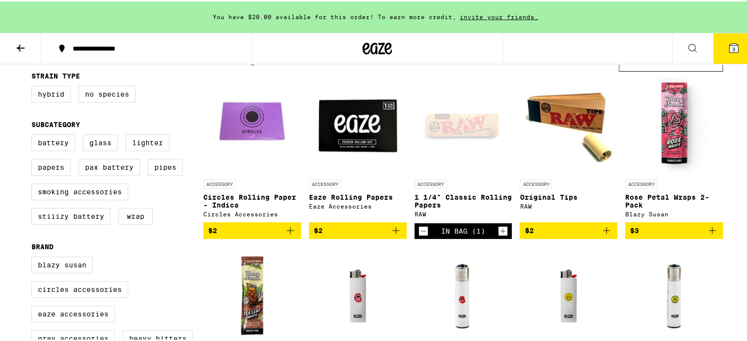
click at [707, 231] on icon "Add to bag" at bounding box center [713, 230] width 12 height 12
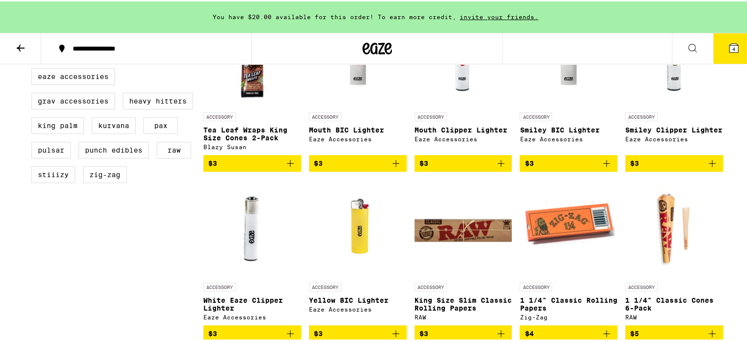
scroll to position [393, 0]
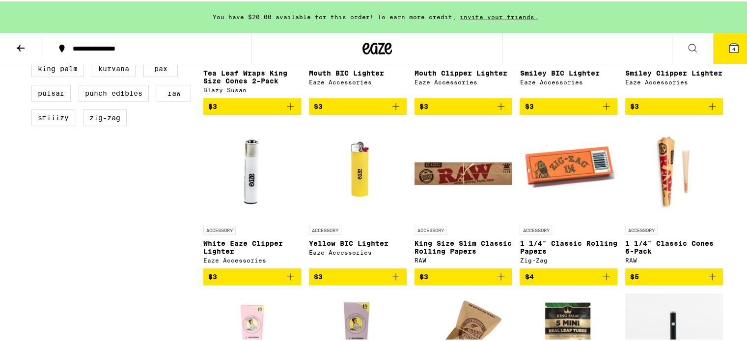
click at [603, 279] on icon "Add to bag" at bounding box center [606, 275] width 7 height 7
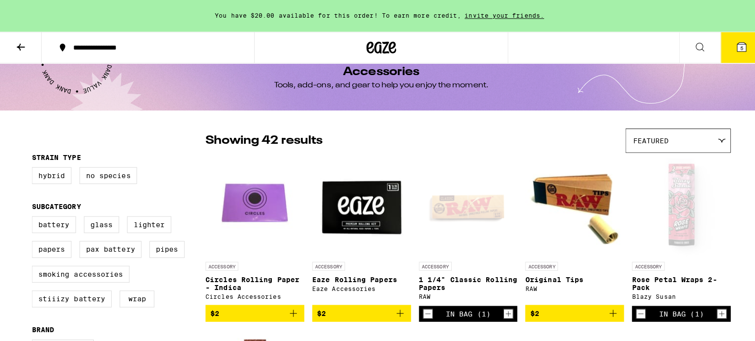
scroll to position [0, 0]
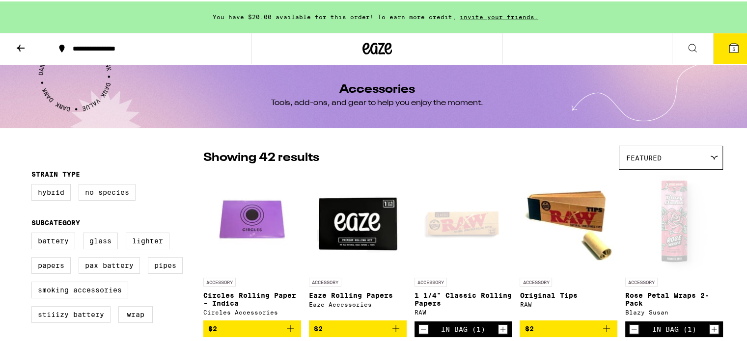
click at [735, 39] on button "5" at bounding box center [733, 47] width 41 height 30
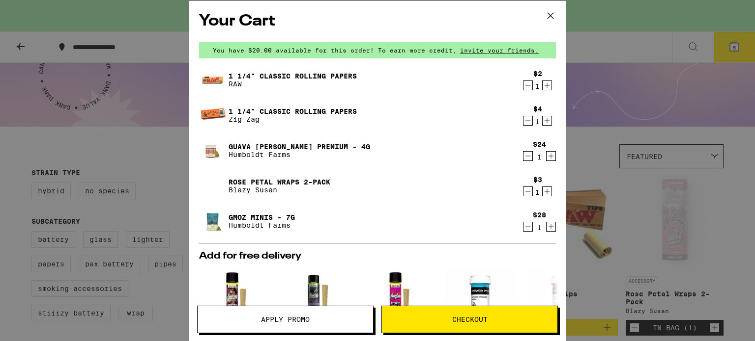
click at [523, 190] on icon "Decrement" at bounding box center [527, 192] width 9 height 12
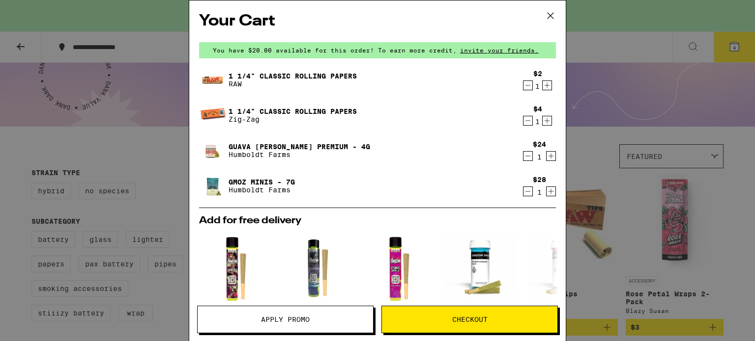
click at [525, 121] on icon "Decrement" at bounding box center [527, 121] width 5 height 0
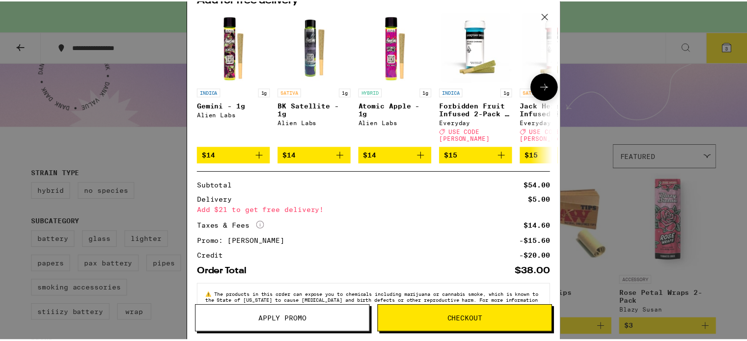
scroll to position [209, 0]
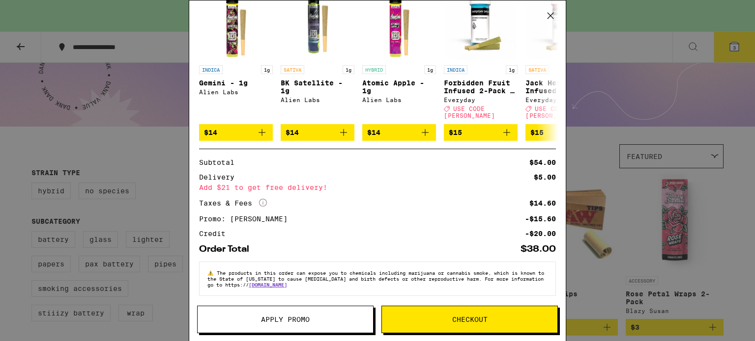
click at [455, 323] on span "Checkout" at bounding box center [469, 319] width 35 height 7
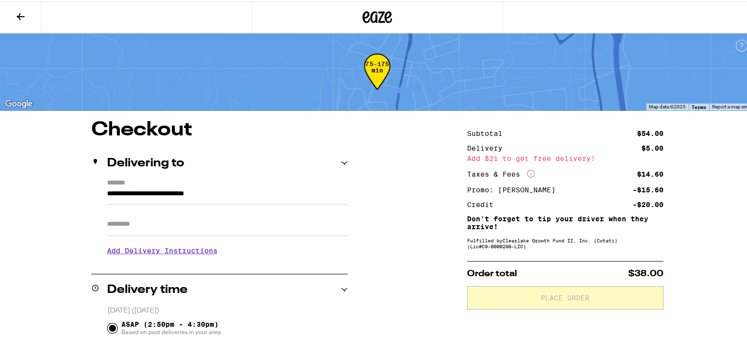
click at [250, 223] on input "Apt/Suite" at bounding box center [227, 223] width 241 height 24
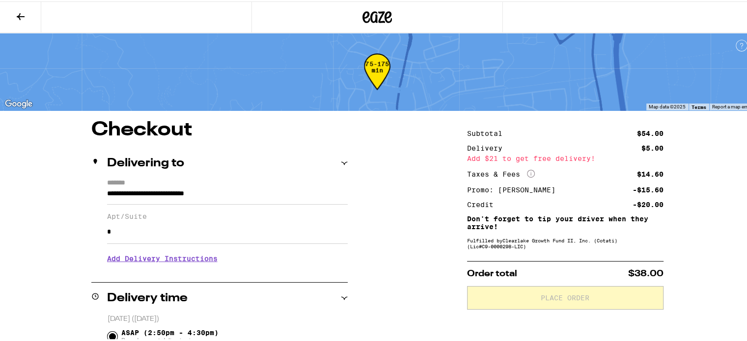
type input "*"
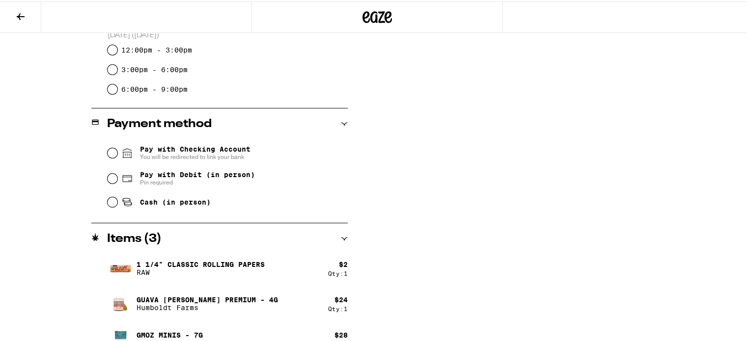
scroll to position [344, 0]
click at [149, 176] on span "Pay with Debit (in person)" at bounding box center [197, 173] width 115 height 8
click at [117, 176] on input "Pay with Debit (in person) Pin required" at bounding box center [113, 177] width 10 height 10
radio input "true"
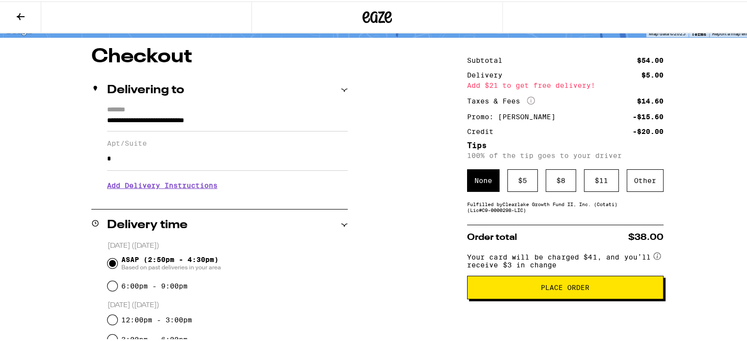
scroll to position [116, 0]
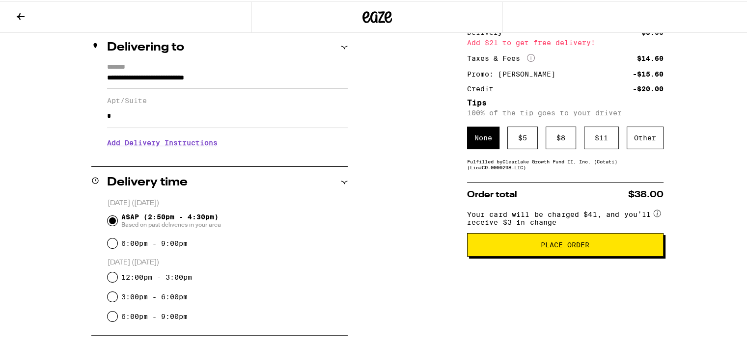
click at [552, 247] on span "Place Order" at bounding box center [565, 243] width 49 height 7
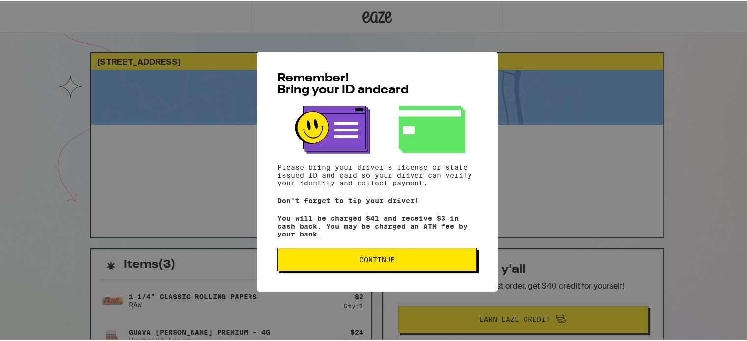
click at [381, 262] on span "Continue" at bounding box center [377, 258] width 35 height 7
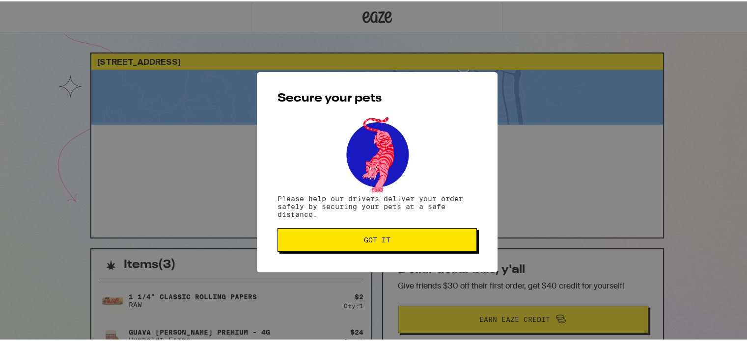
click at [385, 242] on span "Got it" at bounding box center [377, 238] width 27 height 7
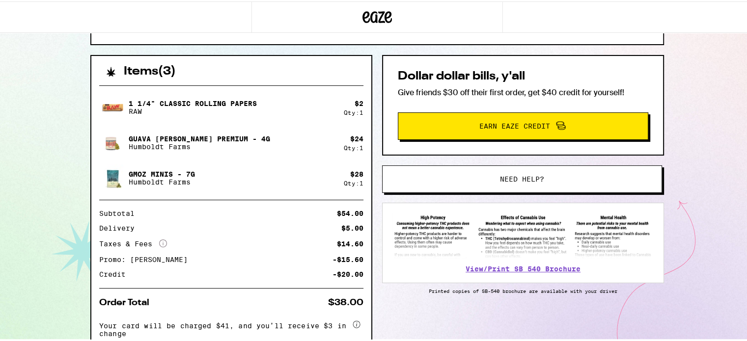
scroll to position [197, 0]
